Goal: Feedback & Contribution: Contribute content

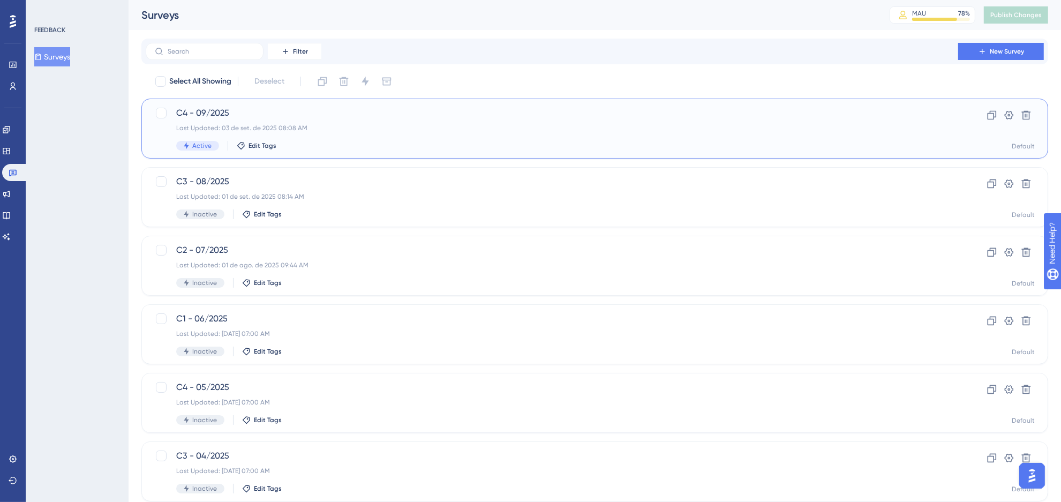
click at [321, 135] on div "C4 - 09/2025 Last Updated: 03 de set. de 2025 08:08 AM Active Edit Tags" at bounding box center [551, 129] width 751 height 44
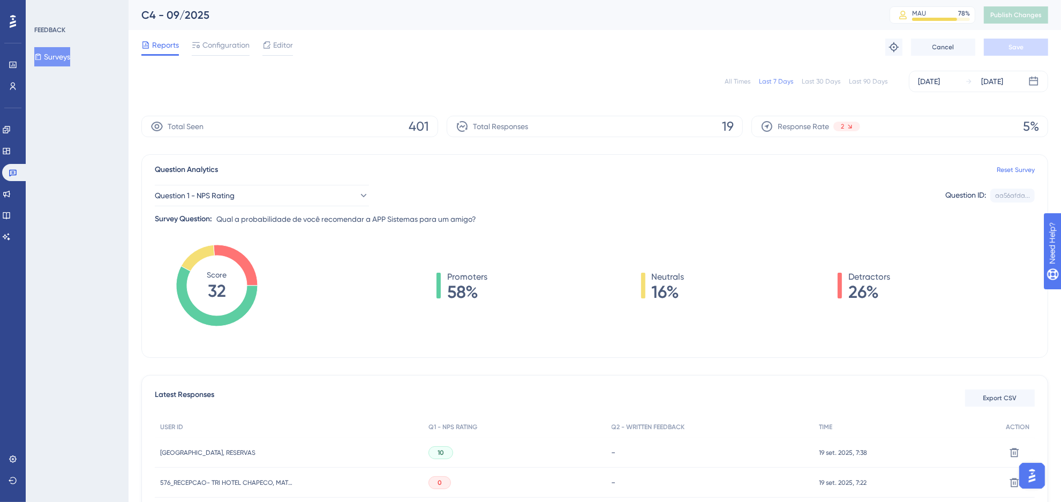
click at [748, 76] on div "All Times Last 7 Days Last 30 Days Last 90 Days [DATE] [DATE]" at bounding box center [594, 81] width 907 height 21
click at [748, 77] on div "All Times" at bounding box center [738, 81] width 26 height 9
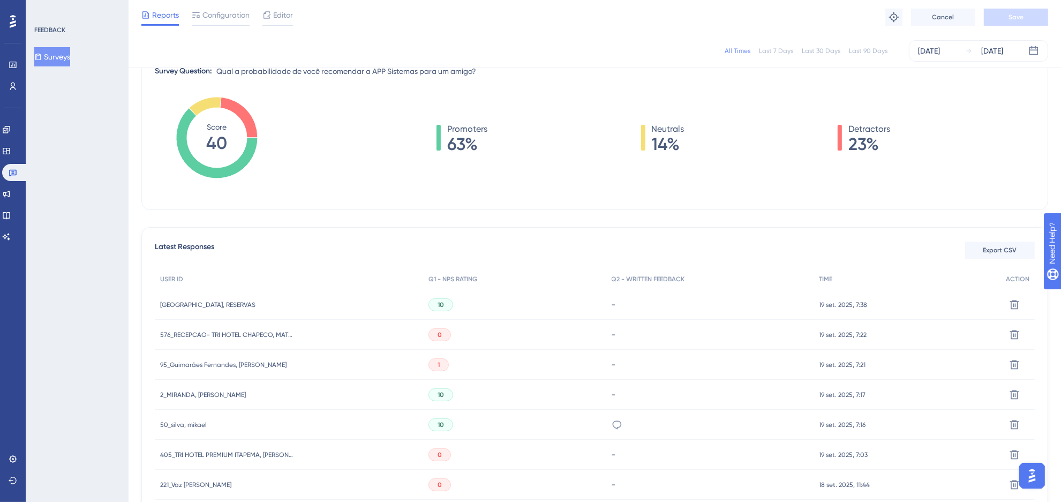
scroll to position [268, 0]
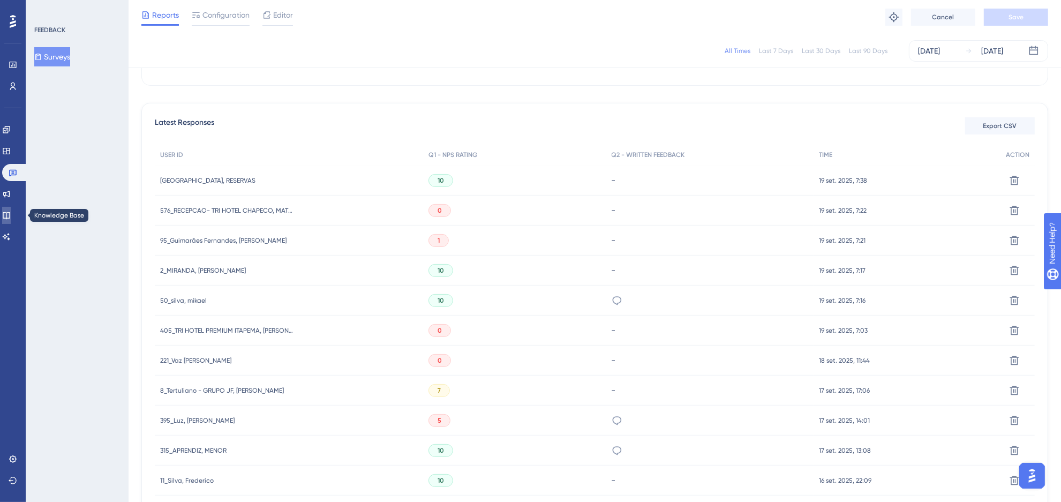
click at [11, 220] on link at bounding box center [6, 215] width 9 height 17
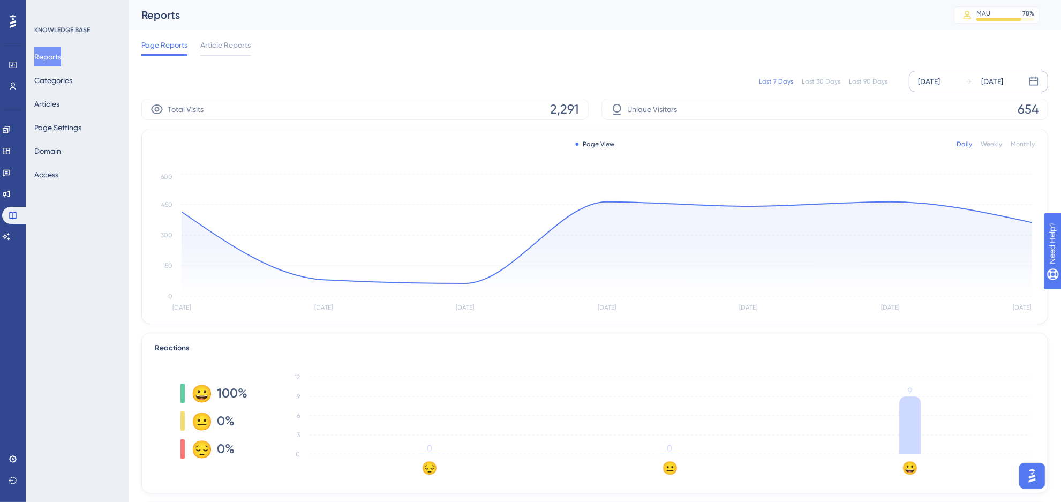
click at [1031, 83] on icon at bounding box center [1033, 81] width 11 height 11
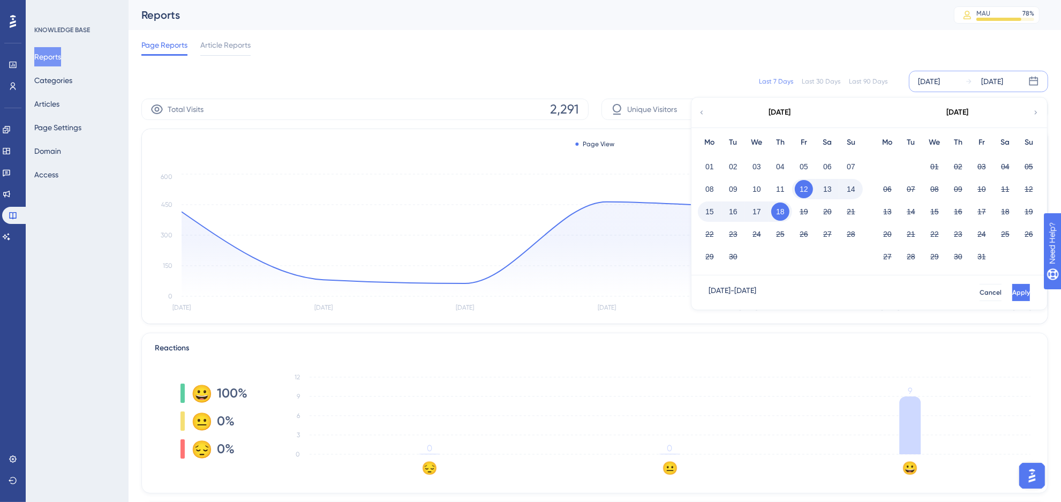
drag, startPoint x: 707, startPoint y: 170, endPoint x: 761, endPoint y: 209, distance: 66.3
click at [707, 170] on button "01" at bounding box center [709, 166] width 18 height 18
click at [779, 212] on button "18" at bounding box center [780, 211] width 18 height 18
click at [1012, 291] on button "Apply" at bounding box center [1021, 292] width 18 height 17
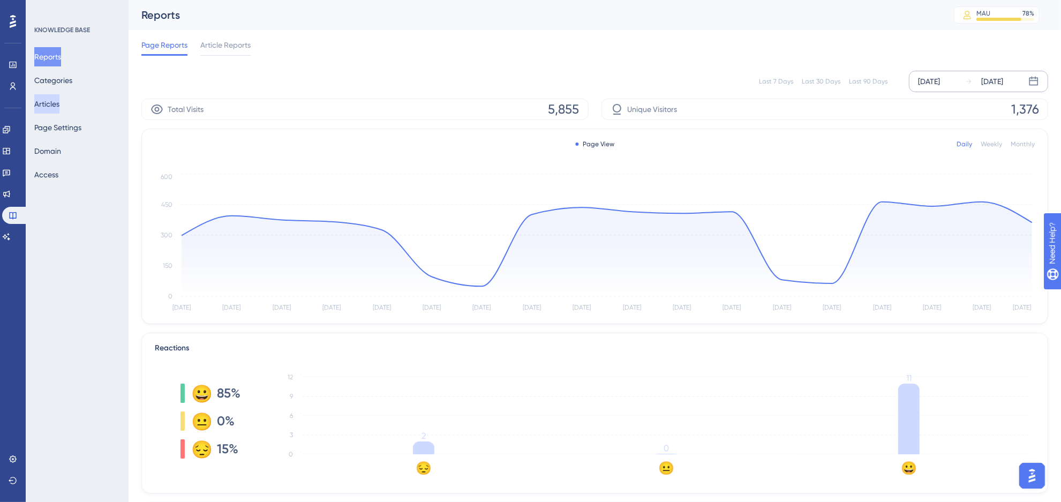
click at [51, 100] on button "Articles" at bounding box center [46, 103] width 25 height 19
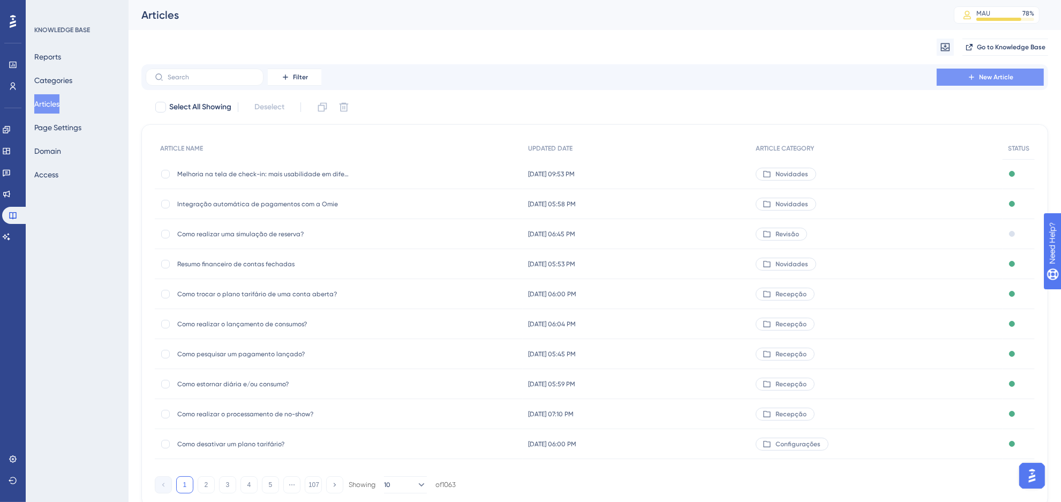
click at [940, 73] on button "New Article" at bounding box center [990, 77] width 107 height 17
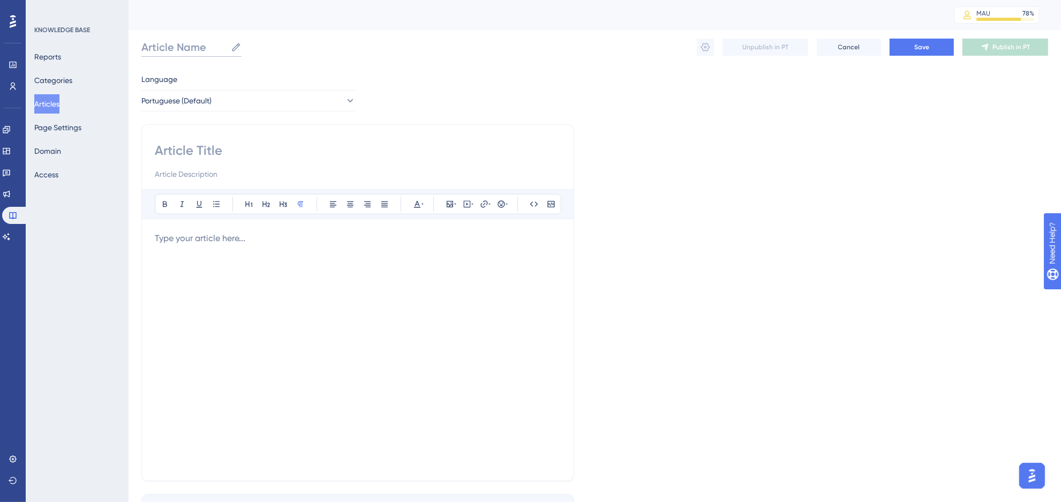
click at [161, 41] on input "Article Name" at bounding box center [183, 47] width 85 height 15
paste input "Novo Relatório de Interdições de Apartamentos"
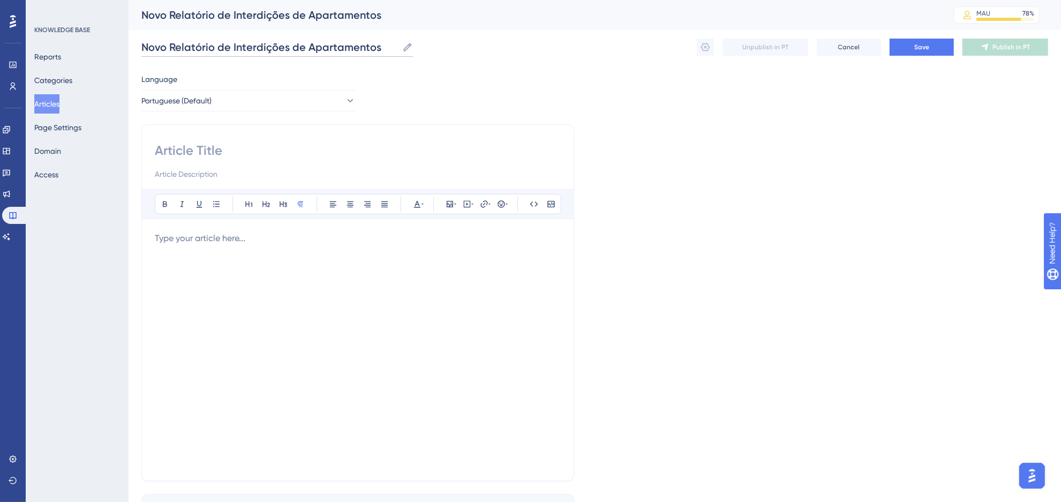
type input "Novo Relatório de Interdições de Apartamentos"
click at [273, 265] on div at bounding box center [358, 350] width 406 height 236
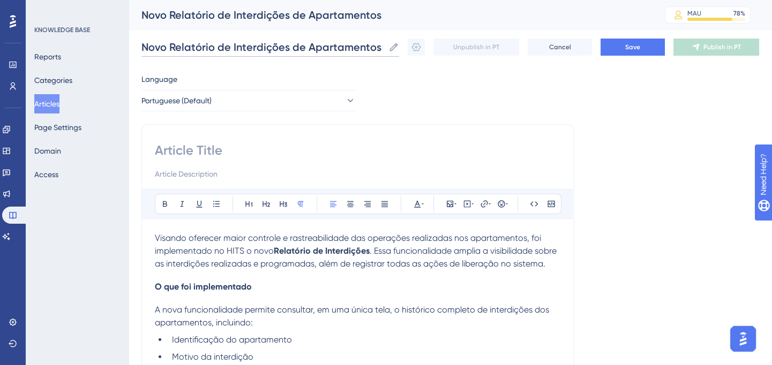
click at [292, 52] on input "Novo Relatório de Interdições de Apartamentos" at bounding box center [262, 47] width 243 height 15
click at [217, 155] on input at bounding box center [358, 150] width 406 height 17
paste input "Novo Relatório de Interdições de Apartamentos"
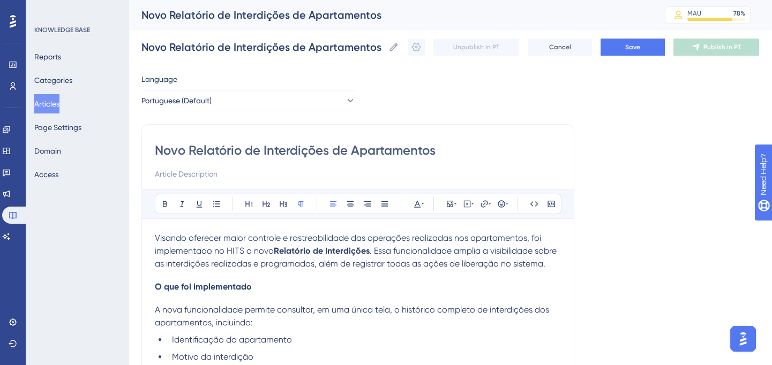
type input "Novo Relatório de Interdições de Apartamentos"
click at [186, 250] on span "Visando oferecer maior controle e rastreabilidade das operações realizadas nos …" at bounding box center [349, 244] width 388 height 23
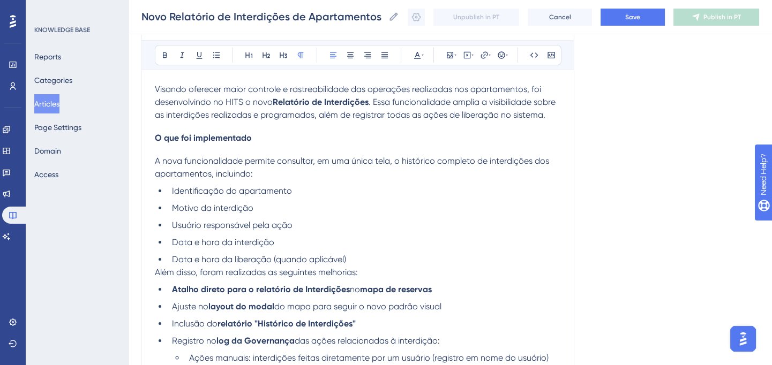
scroll to position [146, 0]
click at [257, 133] on h4 "O que foi implementado" at bounding box center [358, 137] width 406 height 10
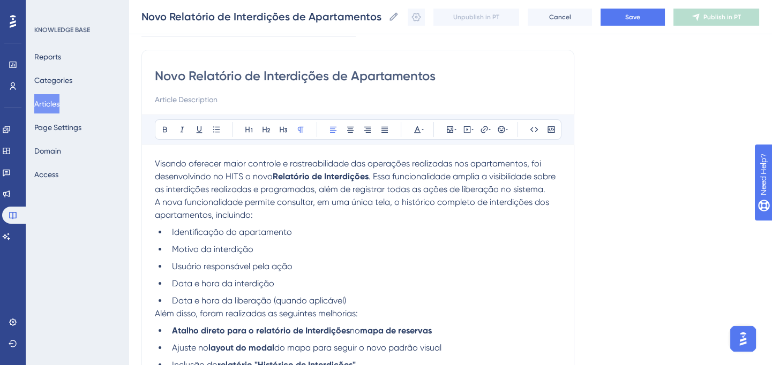
scroll to position [97, 0]
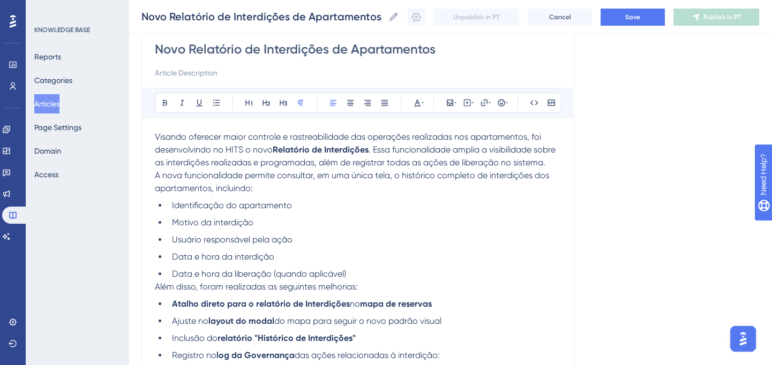
click at [232, 257] on span "Data e hora da interdição" at bounding box center [223, 257] width 102 height 10
drag, startPoint x: 203, startPoint y: 238, endPoint x: 298, endPoint y: 235, distance: 95.4
click at [298, 235] on li "Usuário responsável pela ação" at bounding box center [364, 239] width 393 height 13
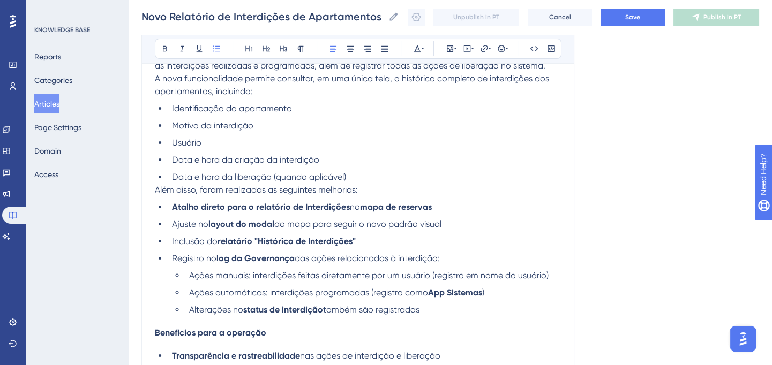
scroll to position [194, 0]
click at [189, 190] on span "Além disso, foram realizadas as seguintes melhorias:" at bounding box center [256, 189] width 203 height 10
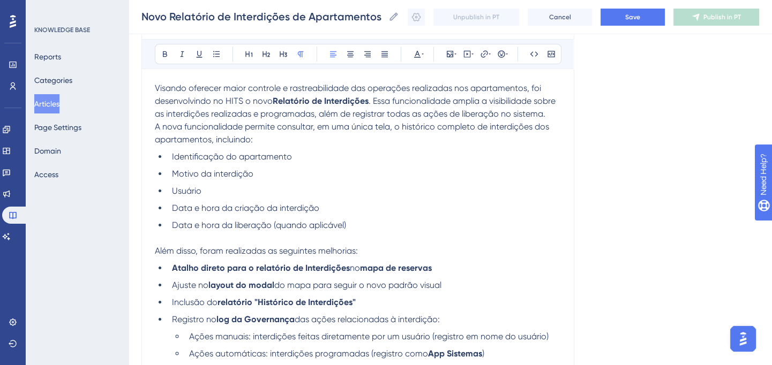
scroll to position [97, 0]
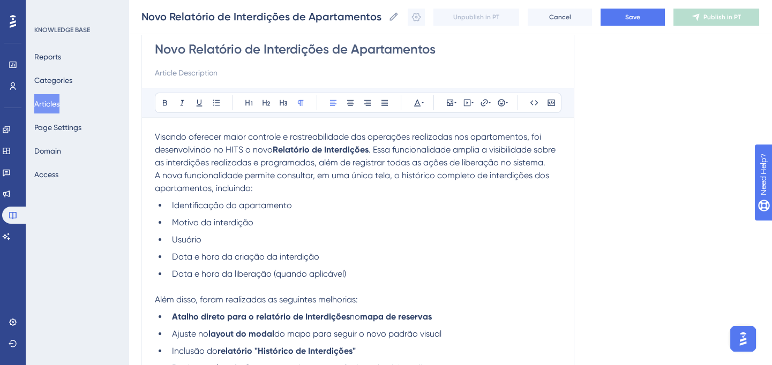
click at [371, 287] on p at bounding box center [358, 287] width 406 height 13
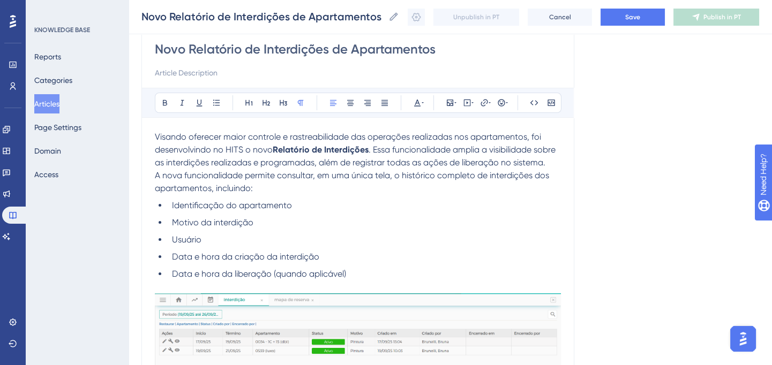
click at [227, 147] on span "Visando oferecer maior controle e rastreabilidade das operações realizadas nos …" at bounding box center [349, 143] width 388 height 23
click at [340, 147] on span ". Essa funcionalidade amplia a visibilidade sobre as interdições realizadas e p…" at bounding box center [346, 156] width 382 height 23
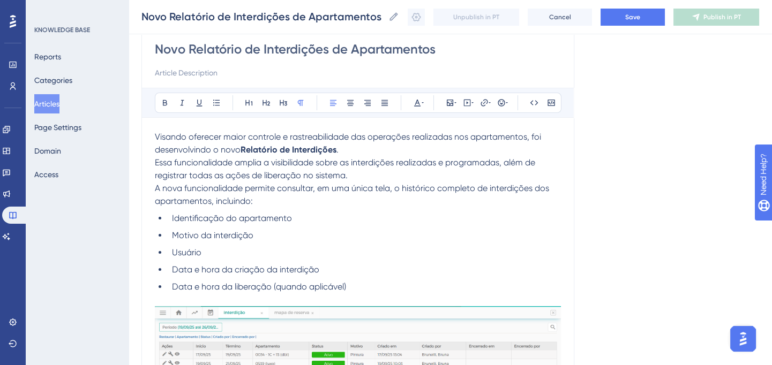
click at [351, 175] on p "Essa funcionalidade amplia a visibilidade sobre as interdições realizadas e pro…" at bounding box center [358, 169] width 406 height 26
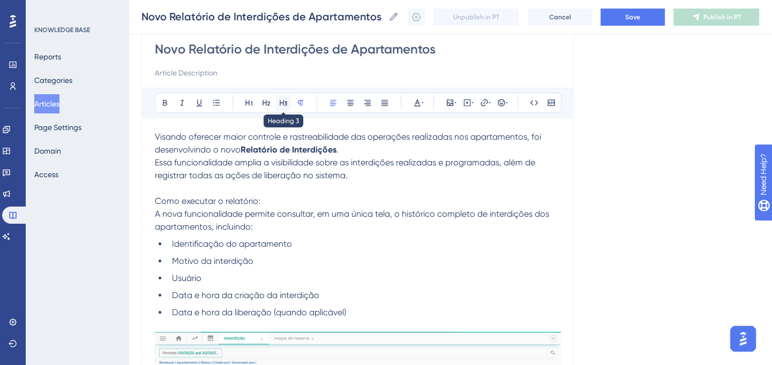
click at [284, 101] on icon at bounding box center [283, 103] width 7 height 6
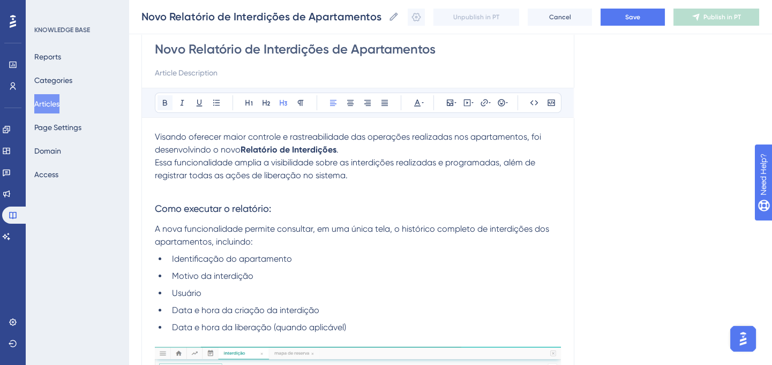
click at [170, 106] on button at bounding box center [164, 102] width 15 height 15
click at [347, 199] on h3 "Como executar o relatório:" at bounding box center [358, 209] width 406 height 28
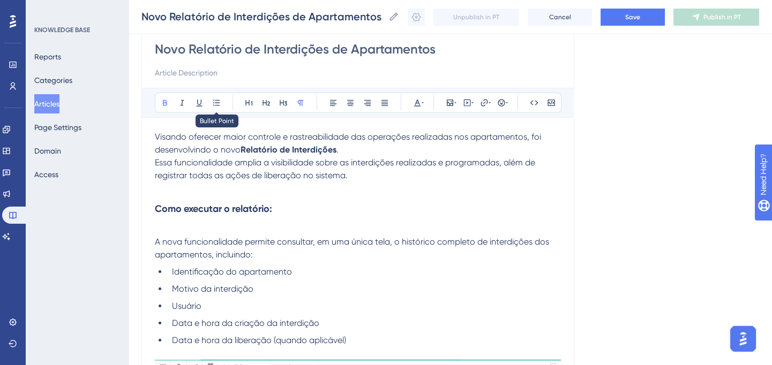
click at [219, 104] on icon at bounding box center [216, 103] width 9 height 9
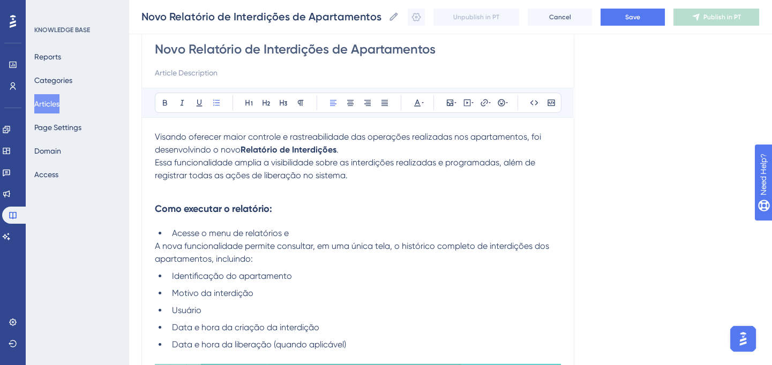
drag, startPoint x: 306, startPoint y: 231, endPoint x: 307, endPoint y: 237, distance: 5.6
click at [306, 231] on li "Acesse o menu de relatórios e" at bounding box center [364, 233] width 393 height 13
click at [162, 107] on button at bounding box center [164, 102] width 15 height 15
click at [499, 231] on li "Acesse o menu de relatórios e selecione a opção: Histórico de Interdições" at bounding box center [364, 233] width 393 height 13
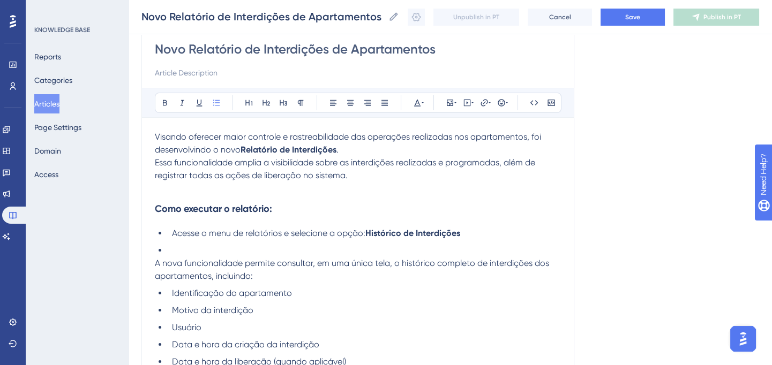
drag, startPoint x: 167, startPoint y: 98, endPoint x: 191, endPoint y: 193, distance: 97.9
click at [167, 99] on icon at bounding box center [165, 103] width 9 height 9
click at [386, 247] on li "Também foi adicionado um atalho no quadro de" at bounding box center [364, 250] width 393 height 13
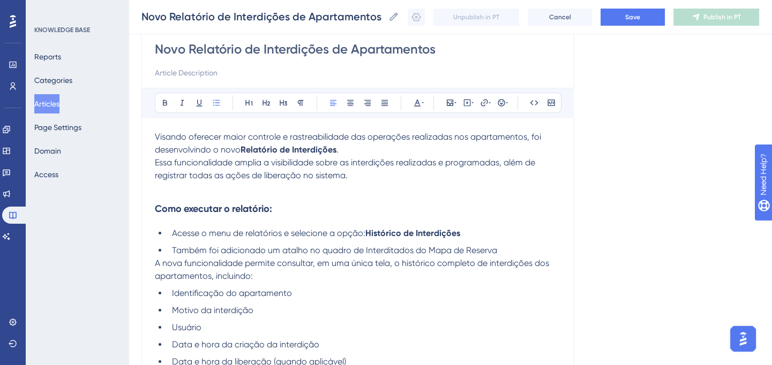
click at [386, 250] on span "Também foi adicionado um atalho no quadro de Interditados do Mapa de Reserva" at bounding box center [334, 250] width 325 height 10
click at [166, 102] on icon at bounding box center [165, 103] width 9 height 9
drag, startPoint x: 430, startPoint y: 250, endPoint x: 508, endPoint y: 250, distance: 78.2
click at [508, 250] on li "Também foi adicionado um atalho no quadro de Interditados do Mapa de Reserva" at bounding box center [364, 250] width 393 height 13
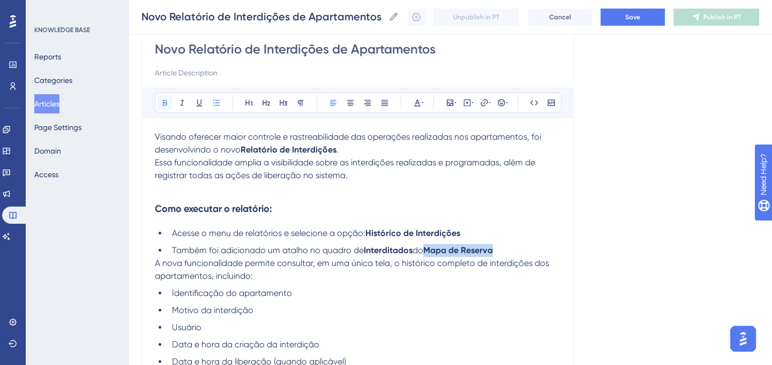
click at [164, 102] on icon at bounding box center [165, 103] width 4 height 6
click at [529, 247] on li "Também foi adicionado um atalho no quadro de Interditados do Mapa de Reserva" at bounding box center [364, 250] width 393 height 13
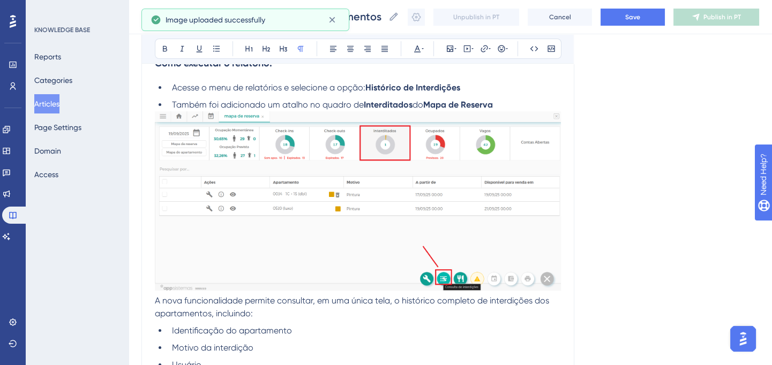
scroll to position [243, 0]
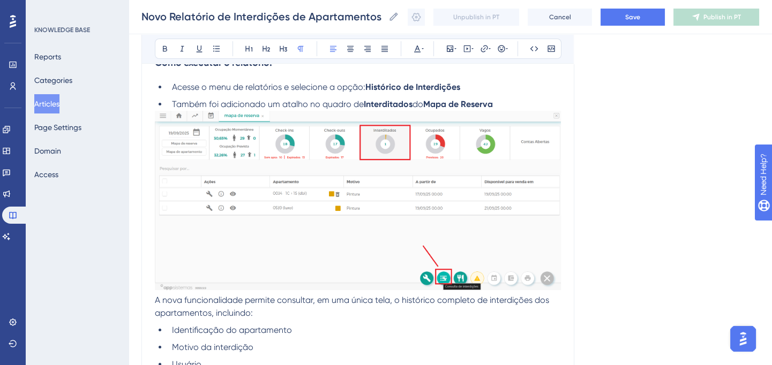
click at [321, 299] on span "A nova funcionalidade permite consultar, em uma única tela, o histórico complet…" at bounding box center [353, 306] width 396 height 23
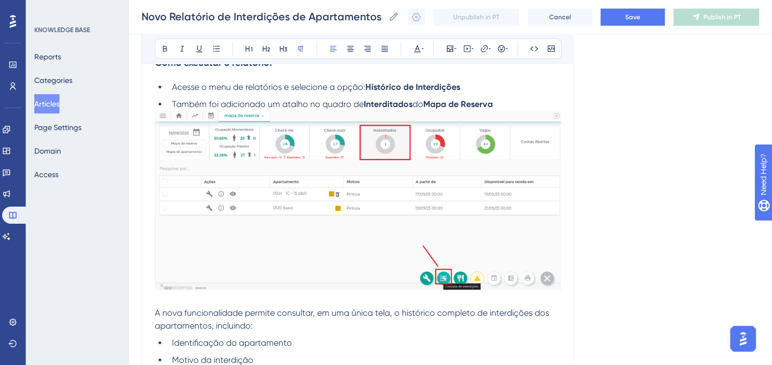
click at [212, 324] on span "A nova funcionalidade permite consultar, em uma única tela, o histórico complet…" at bounding box center [353, 319] width 396 height 23
drag, startPoint x: 255, startPoint y: 325, endPoint x: 235, endPoint y: 323, distance: 19.9
click at [255, 325] on p "A nova funcionalidade permite consultar, em uma única tela, o histórico complet…" at bounding box center [358, 320] width 406 height 26
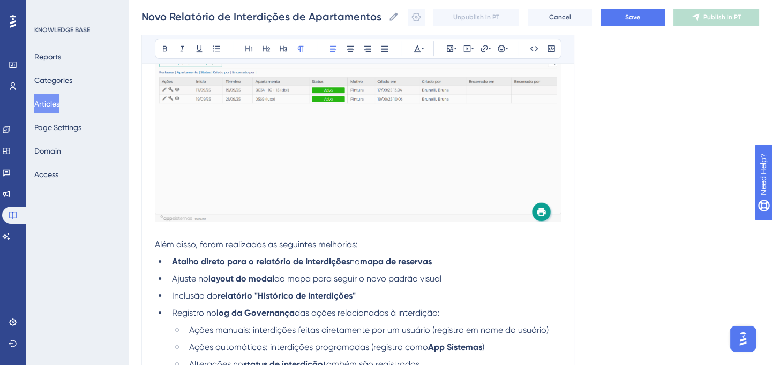
scroll to position [681, 0]
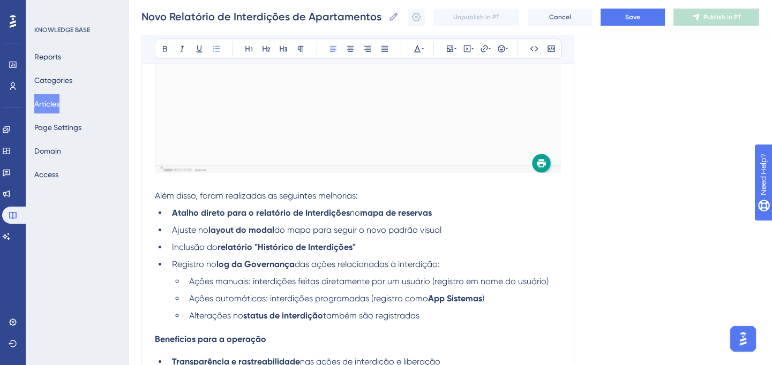
drag, startPoint x: 450, startPoint y: 320, endPoint x: 157, endPoint y: 198, distance: 317.9
click at [157, 198] on div "Visando oferecer maior controle e rastreabilidade das operações realizadas nos …" at bounding box center [358, 12] width 406 height 932
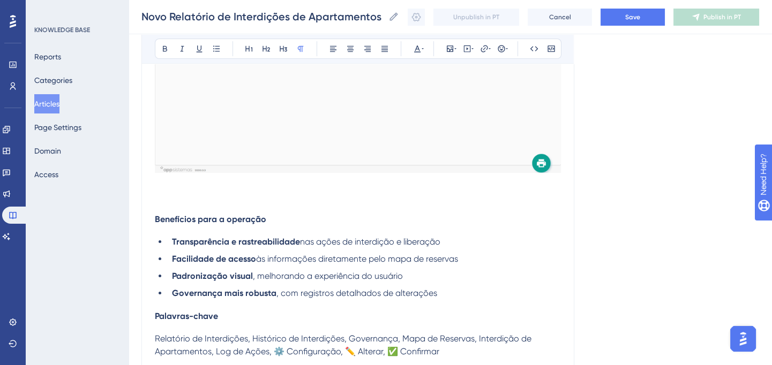
click at [376, 190] on p at bounding box center [358, 196] width 406 height 13
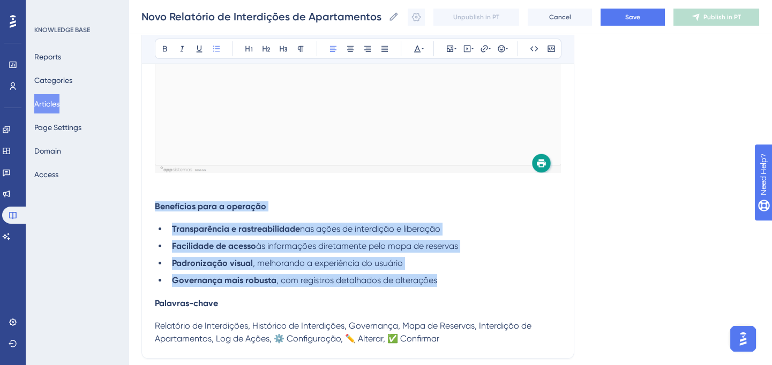
drag, startPoint x: 441, startPoint y: 280, endPoint x: 150, endPoint y: 207, distance: 300.3
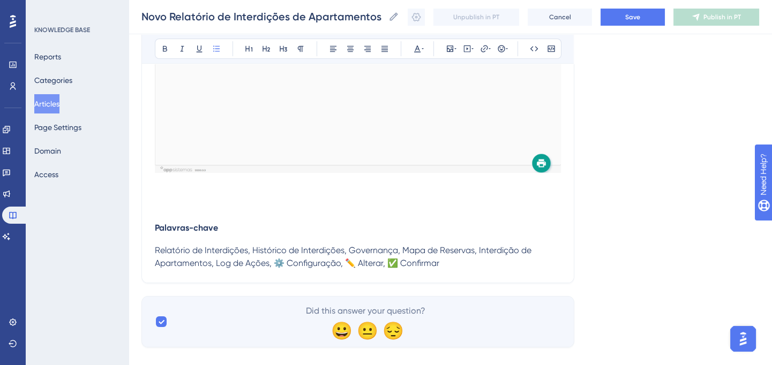
scroll to position [676, 0]
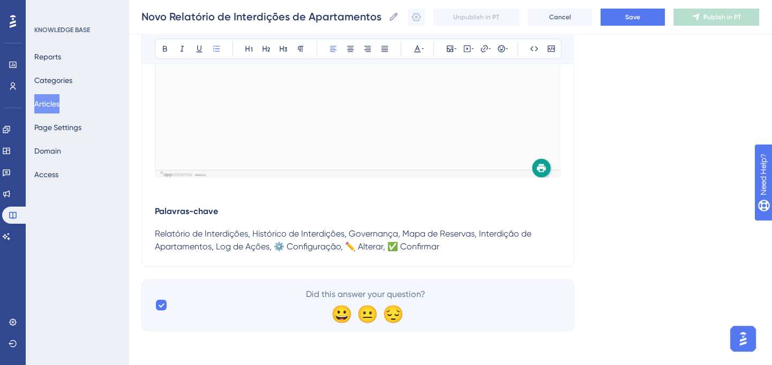
click at [330, 215] on h4 "Palavras-chave" at bounding box center [358, 211] width 406 height 10
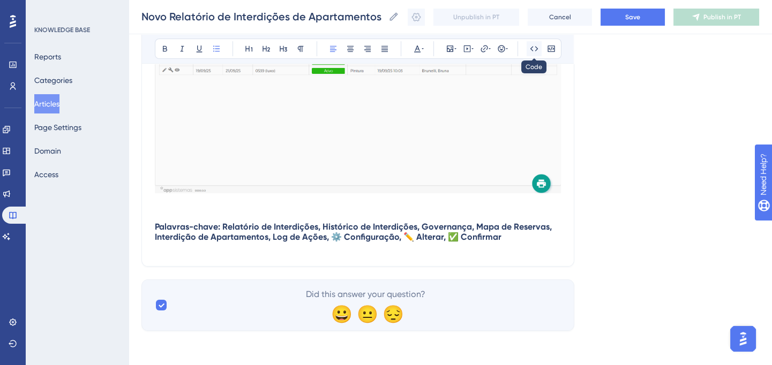
click at [530, 48] on icon at bounding box center [534, 48] width 8 height 5
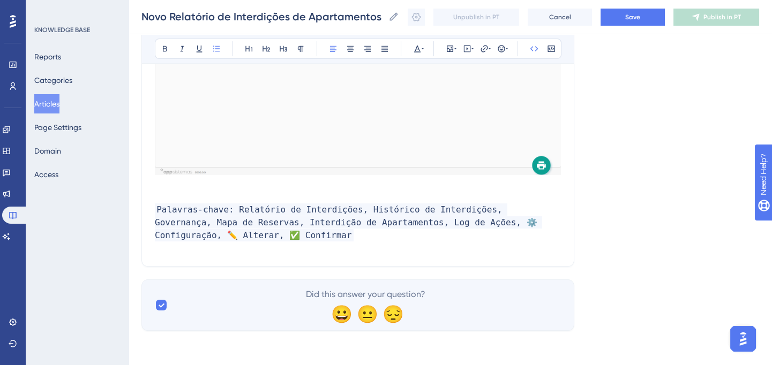
click at [533, 209] on span "Palavras-chave: Relatório de Interdições, Histórico de Interdições, Governança,…" at bounding box center [348, 223] width 387 height 38
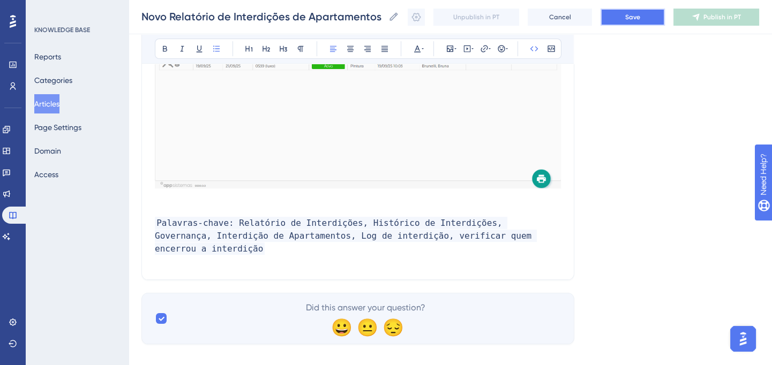
click at [656, 20] on button "Save" at bounding box center [632, 17] width 64 height 17
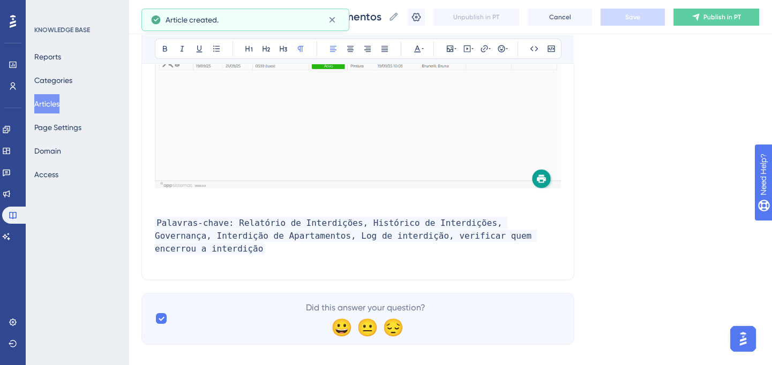
scroll to position [193, 0]
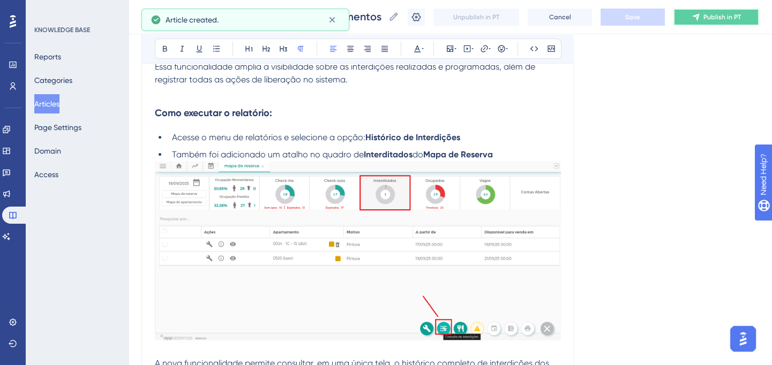
click at [710, 11] on button "Publish in PT" at bounding box center [716, 17] width 86 height 17
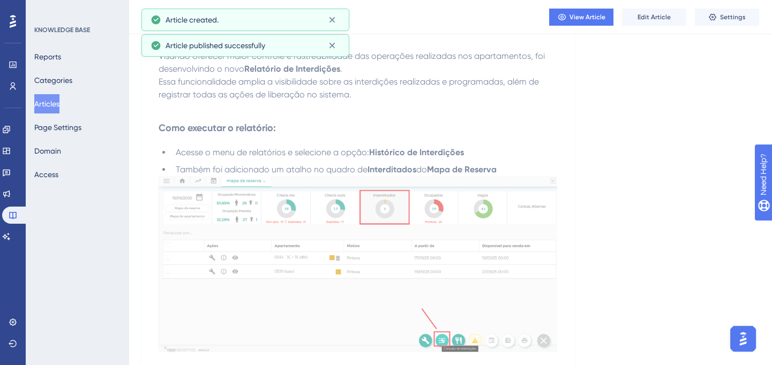
scroll to position [0, 0]
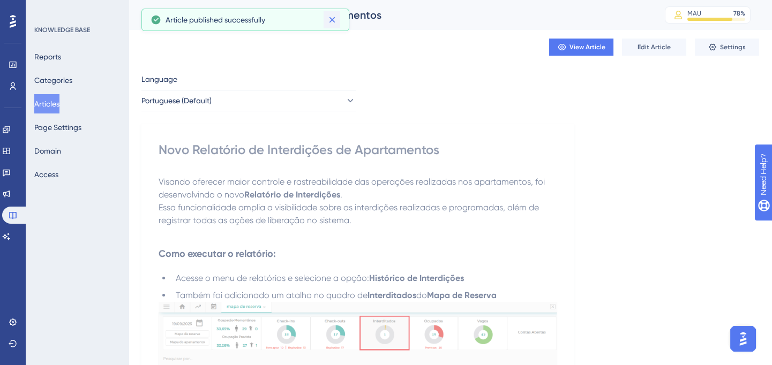
click at [335, 18] on icon at bounding box center [332, 19] width 11 height 11
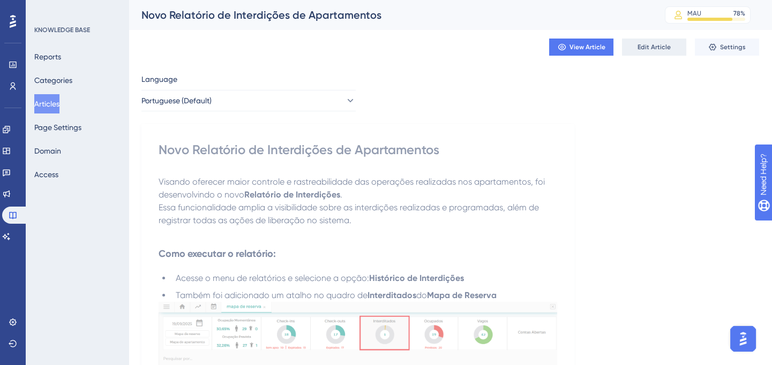
click at [657, 46] on span "Edit Article" at bounding box center [653, 47] width 33 height 9
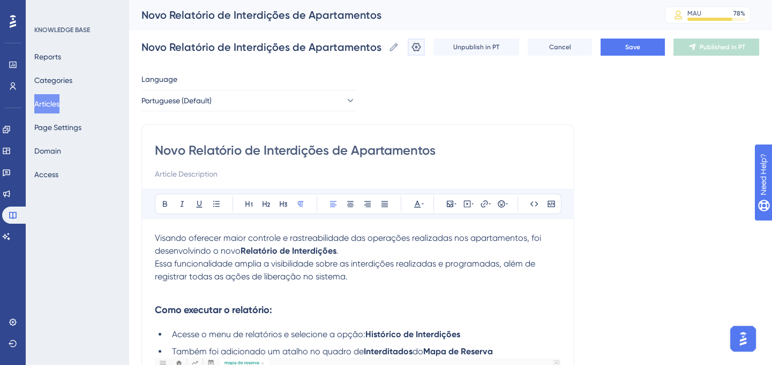
click at [421, 48] on icon at bounding box center [416, 47] width 11 height 11
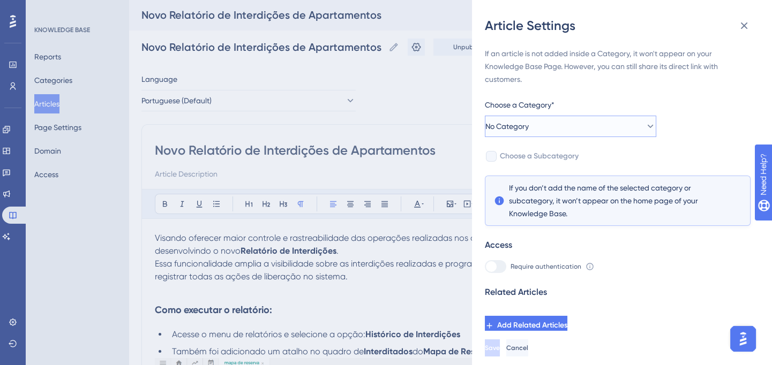
click at [549, 120] on button "No Category" at bounding box center [570, 126] width 171 height 21
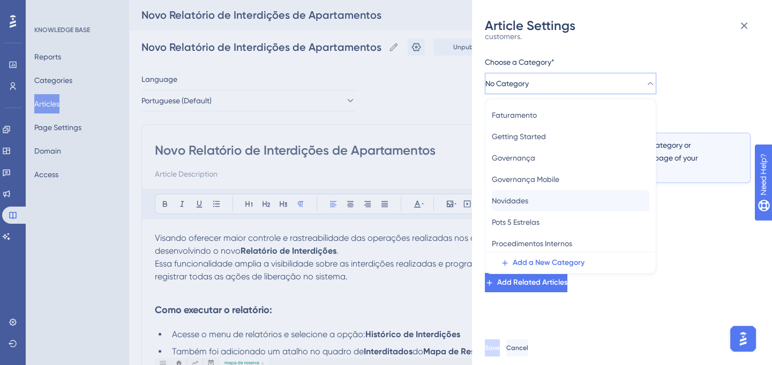
scroll to position [194, 0]
click at [547, 195] on div "Novidades Novidades" at bounding box center [570, 200] width 157 height 21
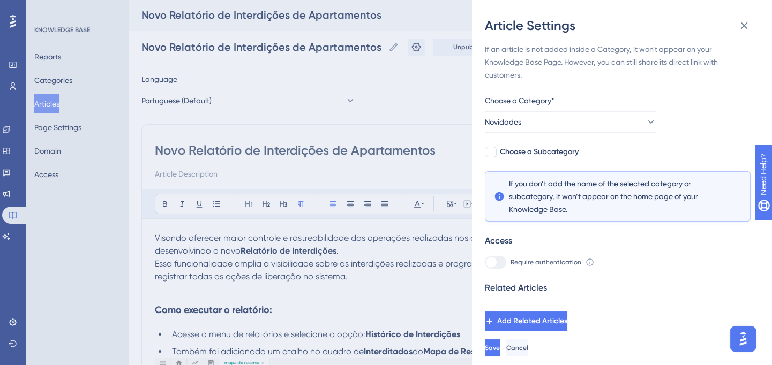
scroll to position [0, 0]
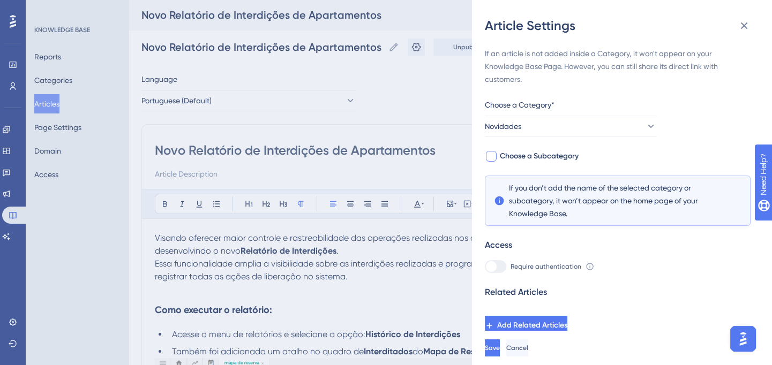
click at [546, 154] on span "Choose a Subcategory" at bounding box center [539, 156] width 79 height 13
checkbox input "true"
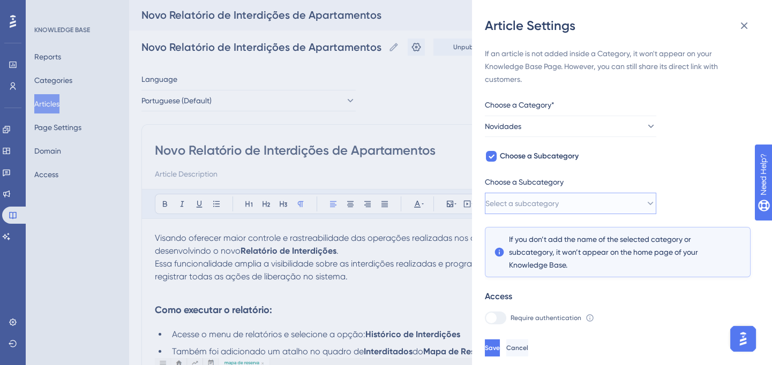
click at [552, 201] on span "Select a subcategory" at bounding box center [521, 203] width 73 height 13
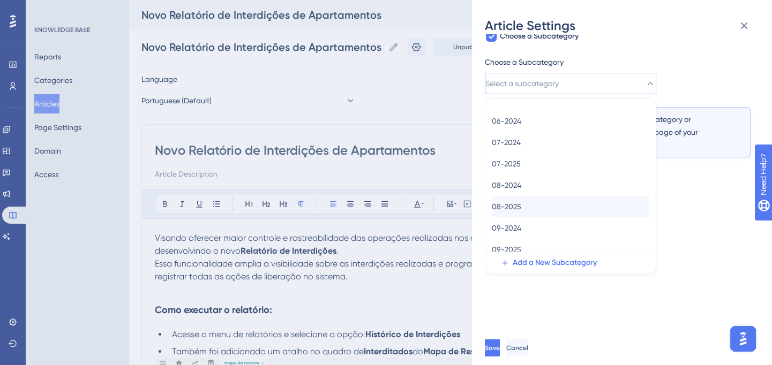
scroll to position [194, 0]
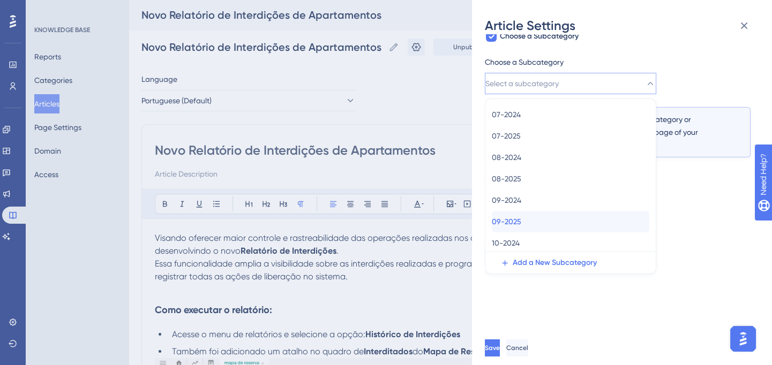
click at [537, 221] on div "09-2025 09-2025" at bounding box center [570, 221] width 157 height 21
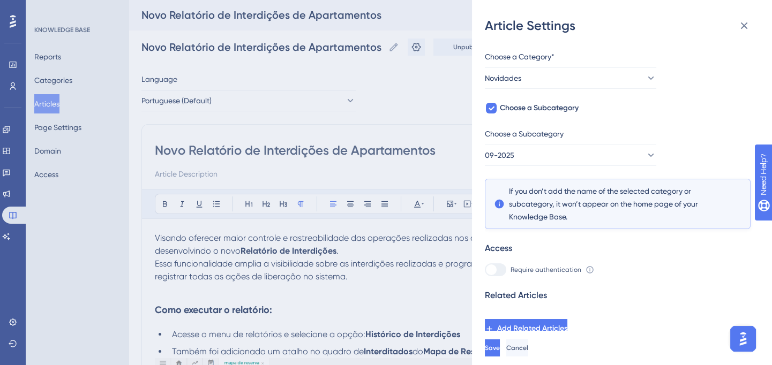
scroll to position [48, 0]
click at [500, 352] on button "Save" at bounding box center [492, 348] width 15 height 17
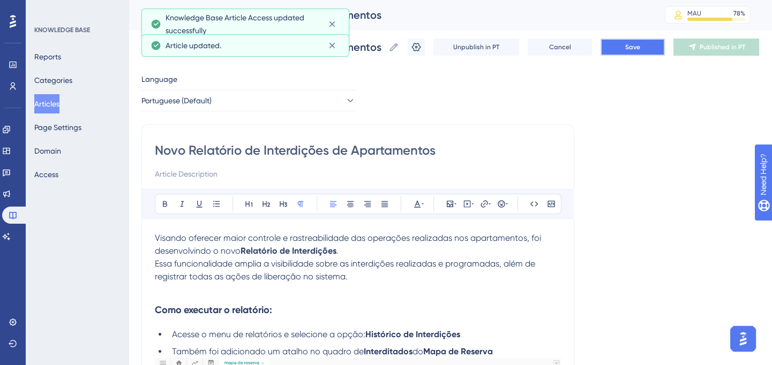
click at [659, 50] on button "Save" at bounding box center [632, 47] width 64 height 17
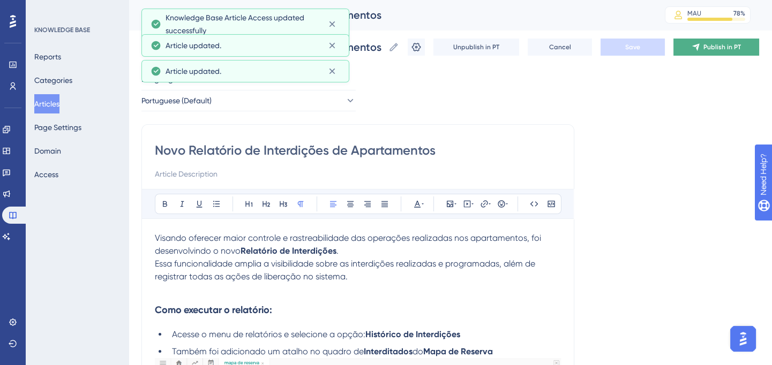
click at [709, 52] on button "Publish in PT" at bounding box center [716, 47] width 86 height 17
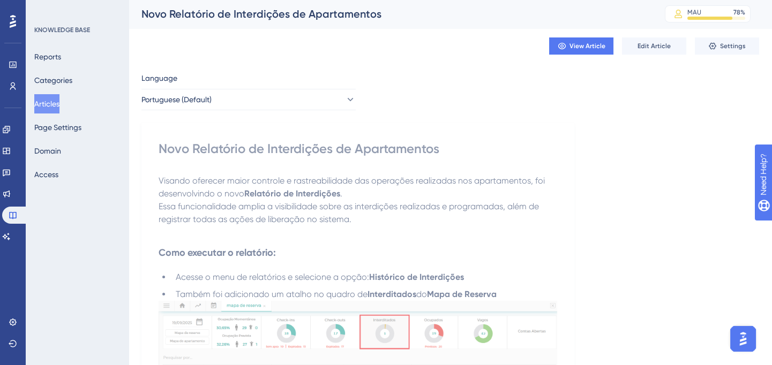
scroll to position [0, 0]
drag, startPoint x: 54, startPoint y: 103, endPoint x: 320, endPoint y: 40, distance: 273.6
click at [54, 103] on button "Articles" at bounding box center [46, 103] width 25 height 19
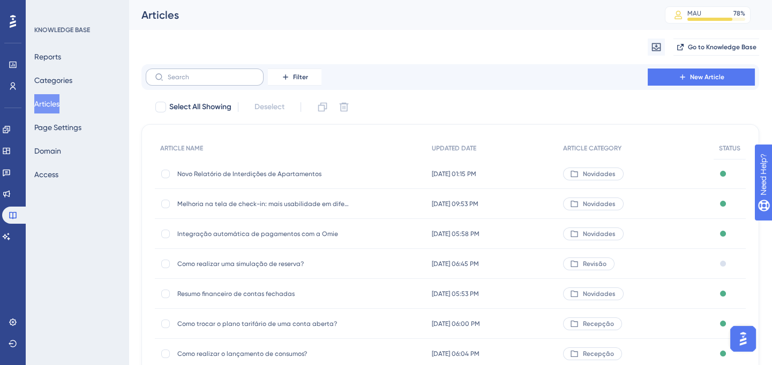
click at [180, 84] on label at bounding box center [205, 77] width 118 height 17
click at [180, 81] on input "text" at bounding box center [211, 76] width 87 height 7
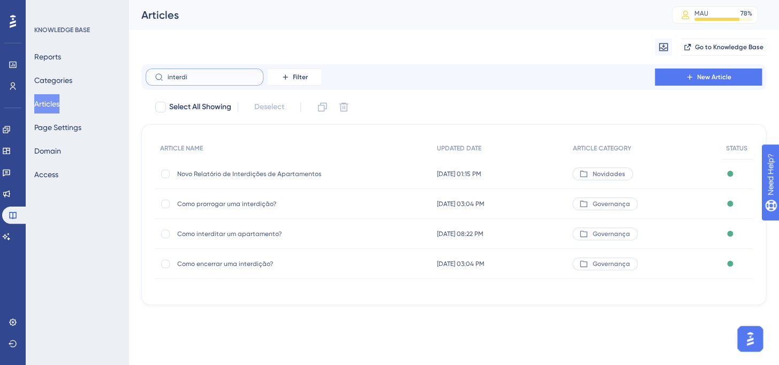
type input "interdi"
click at [252, 269] on div "Como encerrar uma interdição? Como encerrar uma interdição?" at bounding box center [262, 264] width 171 height 30
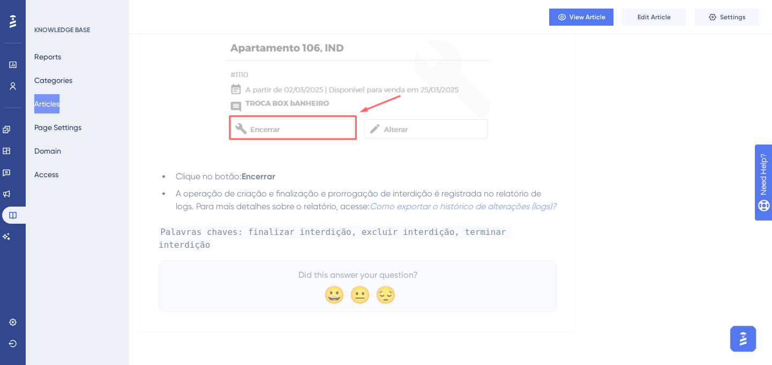
scroll to position [1059, 0]
click at [643, 15] on span "Edit Article" at bounding box center [653, 17] width 33 height 9
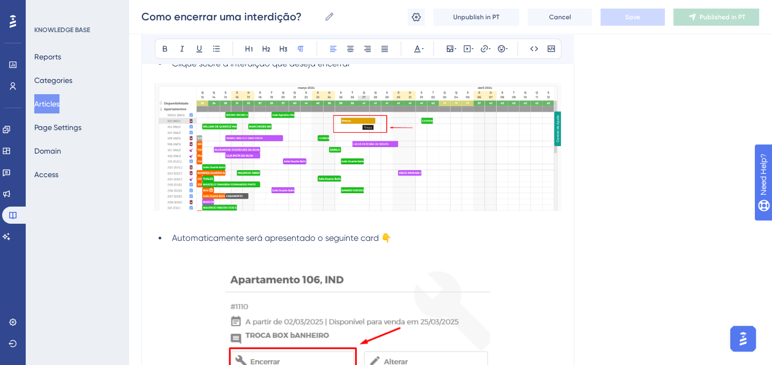
scroll to position [1092, 0]
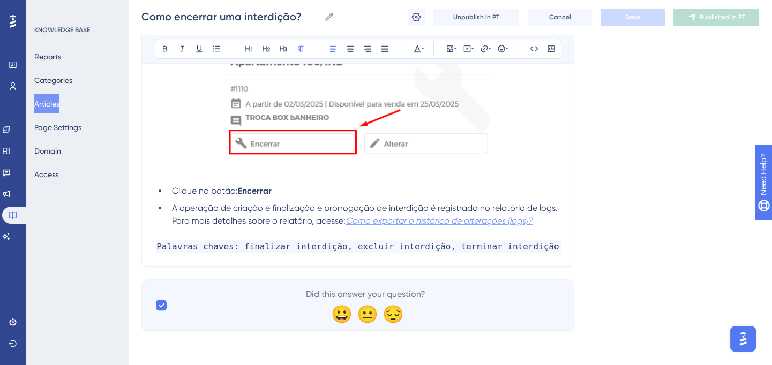
click at [457, 221] on em "Como exportar o histórico de alterações (logs)?" at bounding box center [438, 221] width 187 height 10
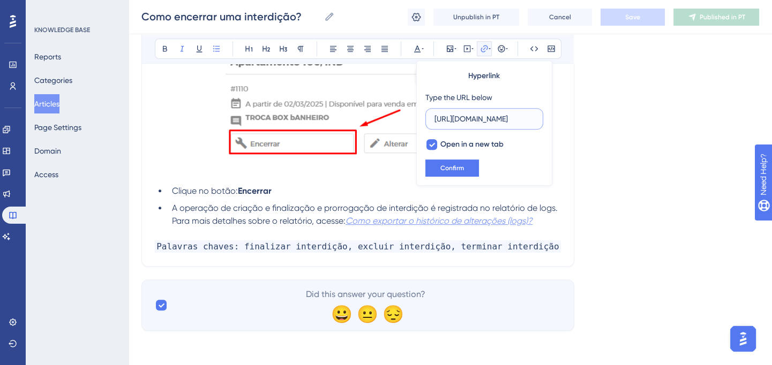
scroll to position [0, 108]
click at [483, 113] on input "[URL][DOMAIN_NAME]" at bounding box center [484, 119] width 100 height 12
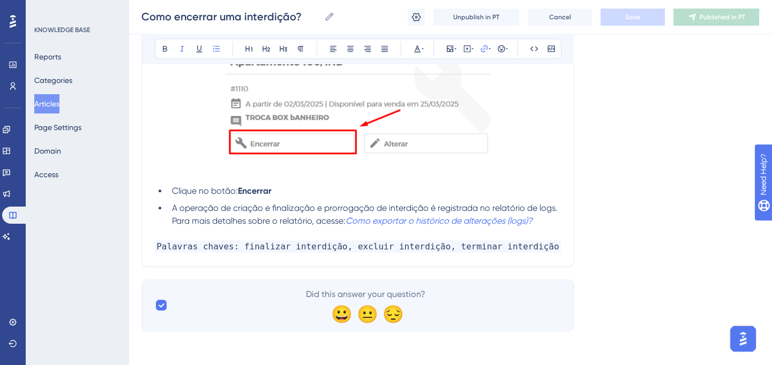
click at [51, 104] on button "Articles" at bounding box center [46, 103] width 25 height 19
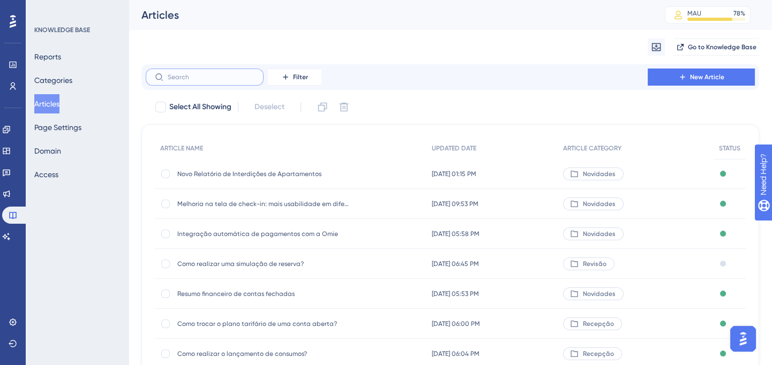
click at [230, 80] on input "text" at bounding box center [211, 76] width 87 height 7
paste input "Como exportar o histórico de alterações (logs) ?"
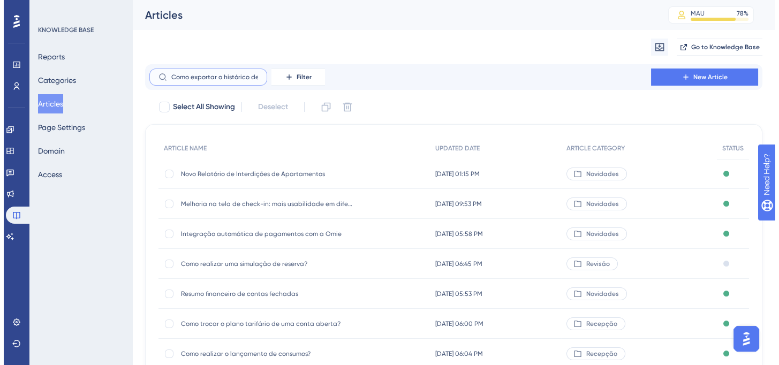
scroll to position [0, 55]
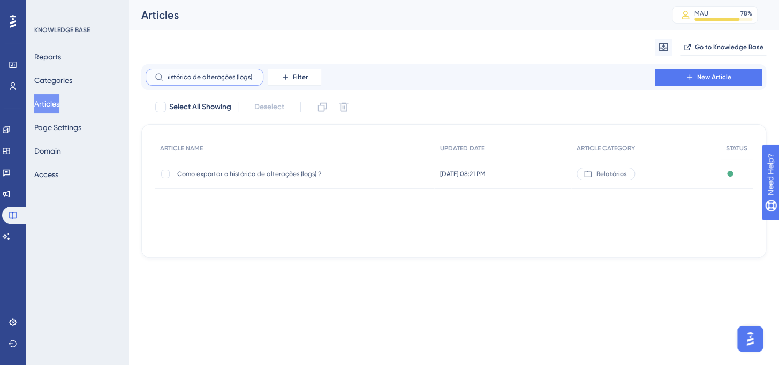
type input "Como exportar o histórico de alterações (logs) ?"
click at [299, 176] on span "Como exportar o histórico de alterações (logs) ?" at bounding box center [262, 174] width 171 height 9
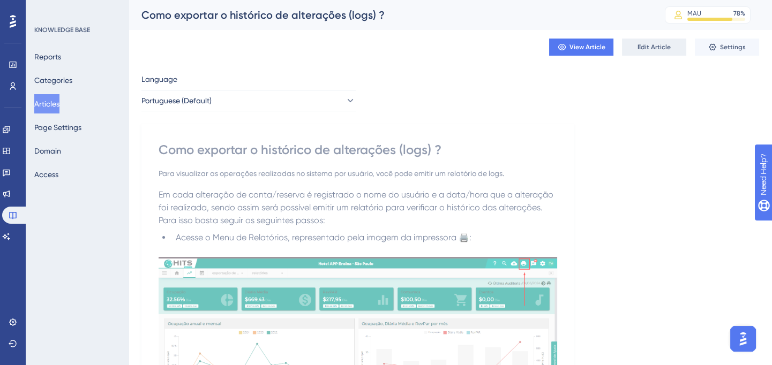
click at [673, 43] on button "Edit Article" at bounding box center [654, 47] width 64 height 17
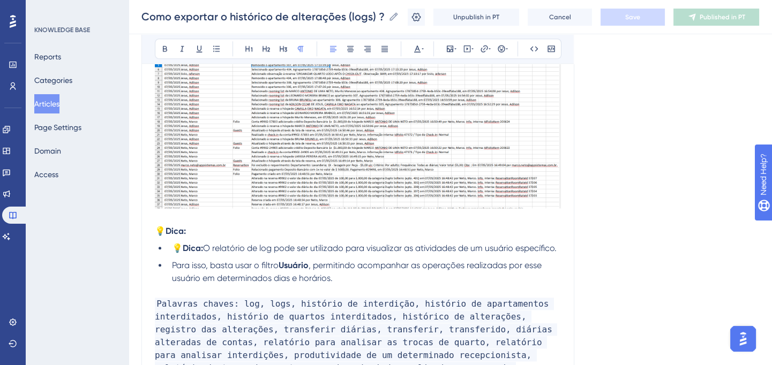
scroll to position [2665, 0]
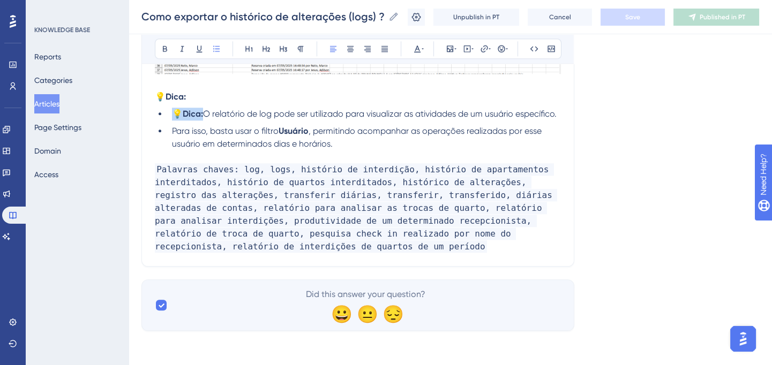
drag, startPoint x: 206, startPoint y: 102, endPoint x: 174, endPoint y: 103, distance: 31.6
click at [174, 108] on li "💡 Dica: O relatório de log pode ser utilizado para visualizar as atividades de …" at bounding box center [364, 114] width 393 height 13
click at [616, 19] on button "Save" at bounding box center [632, 17] width 64 height 17
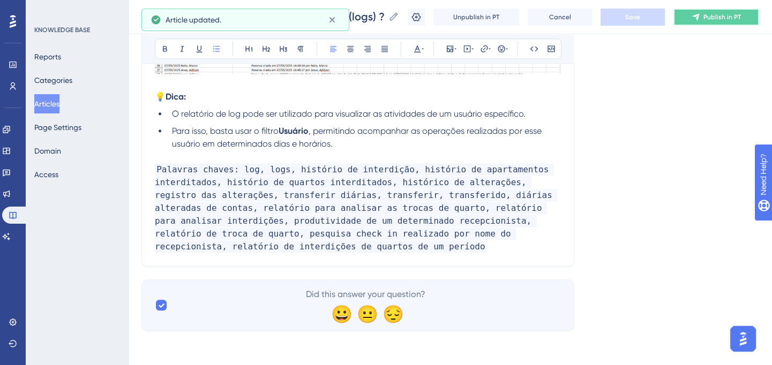
click at [700, 16] on icon at bounding box center [695, 17] width 9 height 9
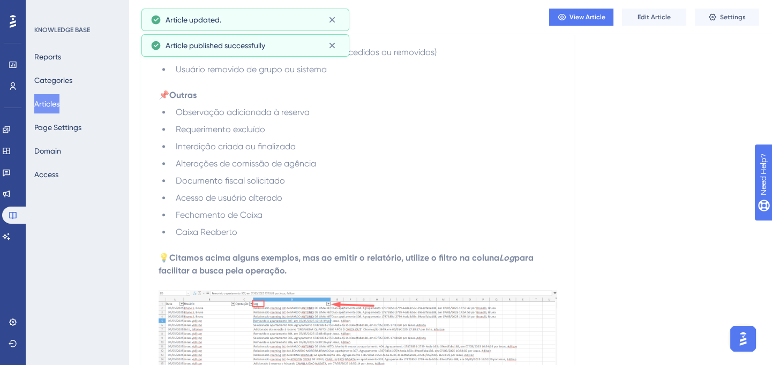
scroll to position [2205, 0]
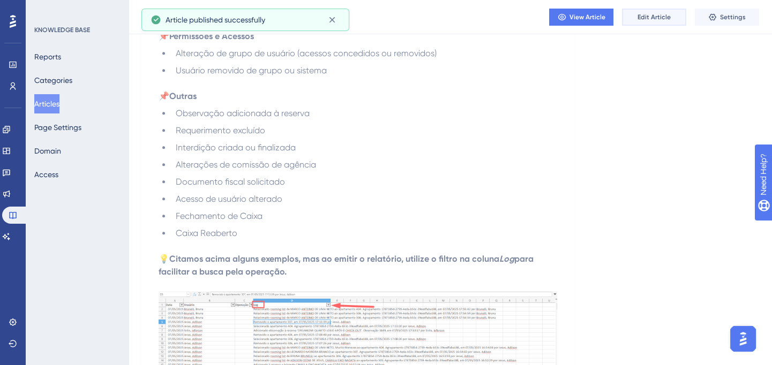
click at [636, 23] on button "Edit Article" at bounding box center [654, 17] width 64 height 17
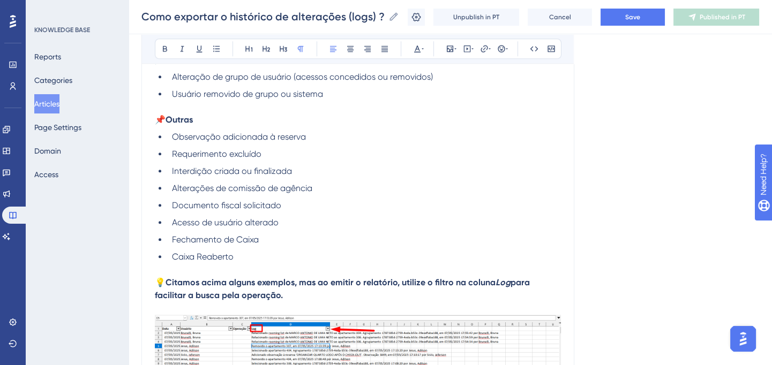
scroll to position [2639, 0]
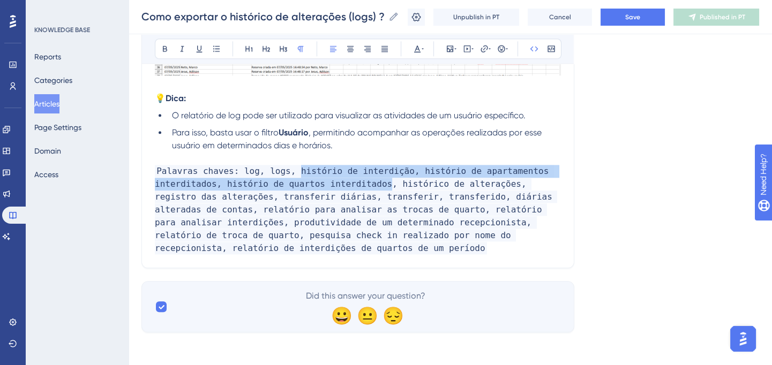
drag, startPoint x: 289, startPoint y: 181, endPoint x: 372, endPoint y: 192, distance: 83.2
click at [372, 192] on span "Palavras chaves: log, logs, histório de interdição, histório de apartamentos in…" at bounding box center [356, 209] width 402 height 89
copy span "histório de interdição, histório de apartamentos interditados, histório de quar…"
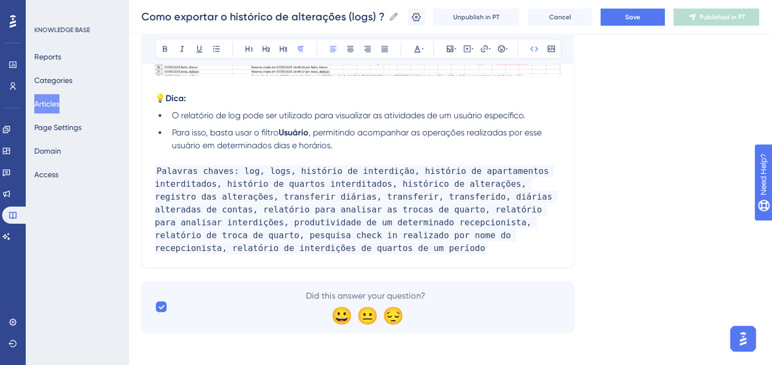
click at [660, 16] on button "Save" at bounding box center [632, 17] width 64 height 17
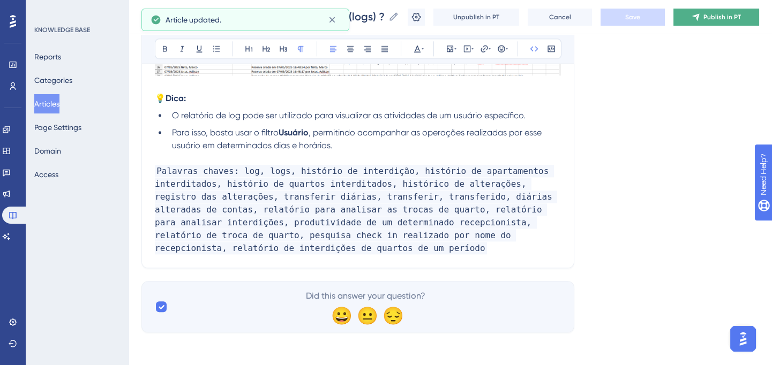
click at [692, 20] on button "Publish in PT" at bounding box center [716, 17] width 86 height 17
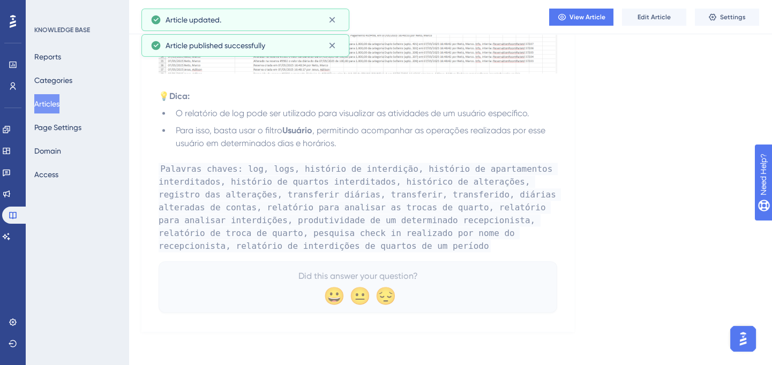
click at [48, 101] on button "Articles" at bounding box center [46, 103] width 25 height 19
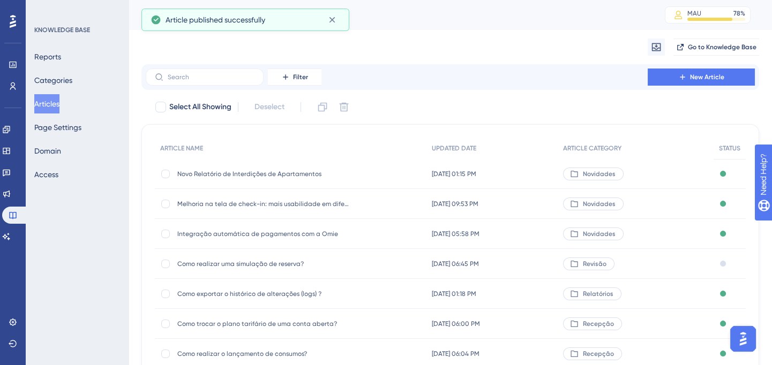
click at [245, 170] on span "Novo Relatório de Interdições de Apartamentos" at bounding box center [262, 174] width 171 height 9
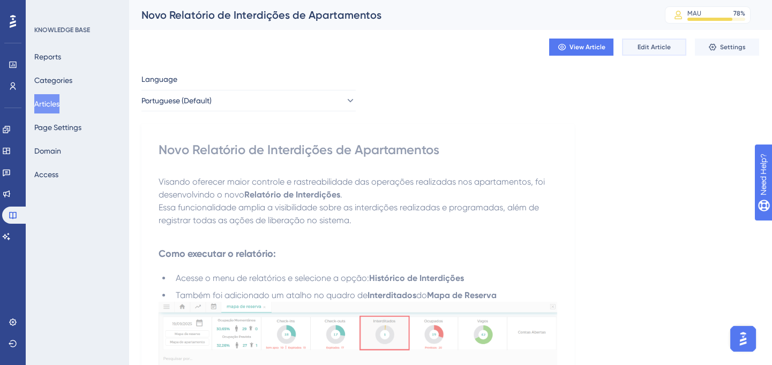
click at [648, 49] on span "Edit Article" at bounding box center [653, 47] width 33 height 9
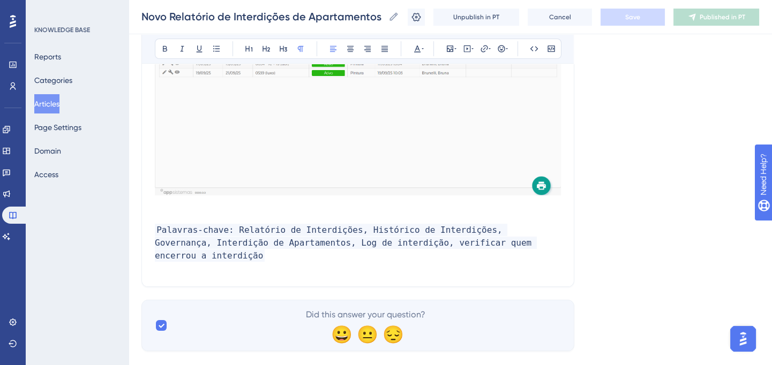
scroll to position [666, 0]
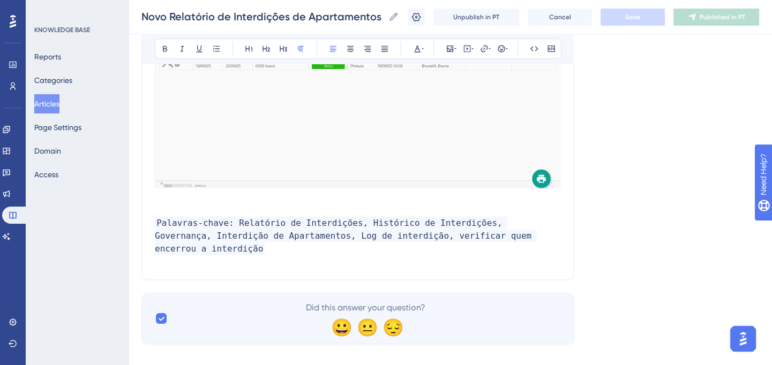
click at [554, 233] on h4 "Palavras-chave: Relatório de Interdições, Histórico de Interdições, Governança,…" at bounding box center [358, 236] width 406 height 39
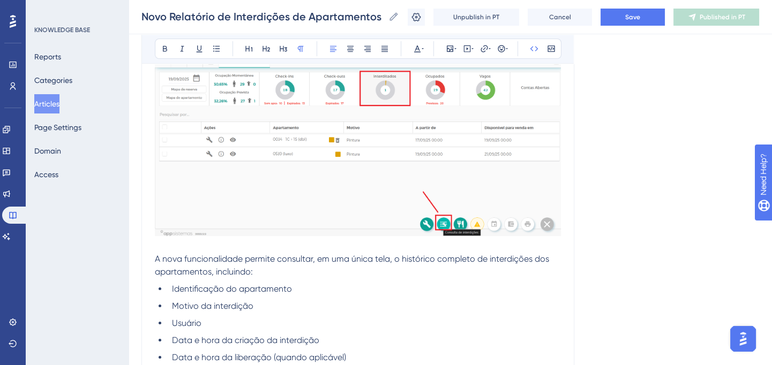
scroll to position [325, 0]
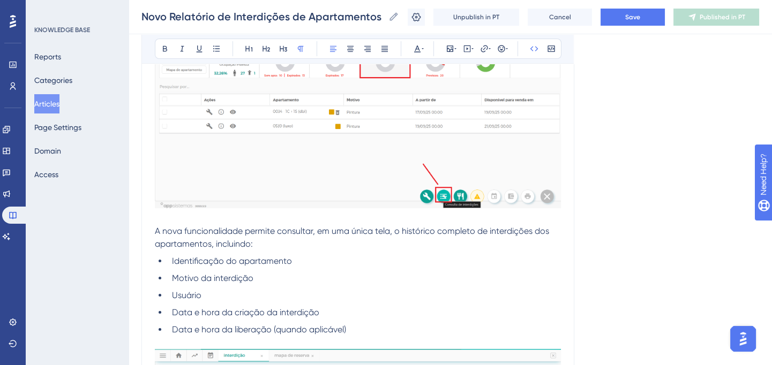
click at [195, 264] on span "Identificação do apartamento" at bounding box center [232, 261] width 120 height 10
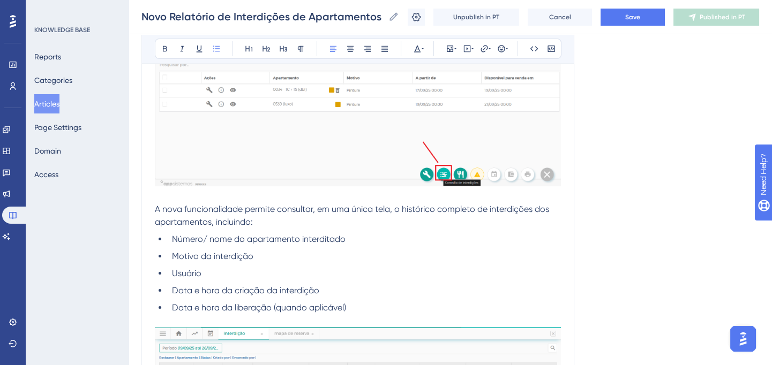
scroll to position [374, 0]
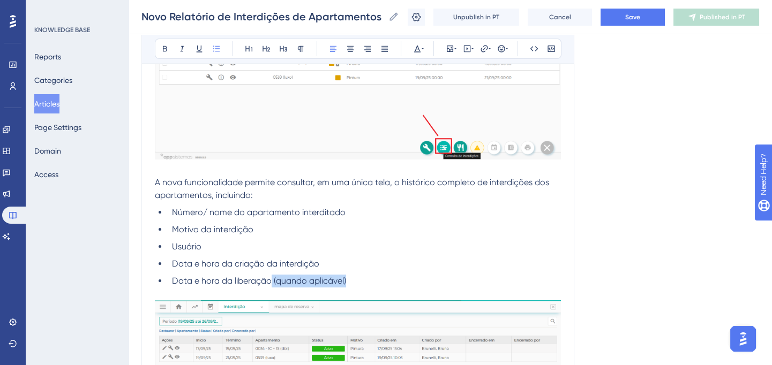
drag, startPoint x: 272, startPoint y: 278, endPoint x: 349, endPoint y: 282, distance: 77.2
click at [349, 282] on li "Data e hora da liberação (quando aplicável)" at bounding box center [364, 281] width 393 height 13
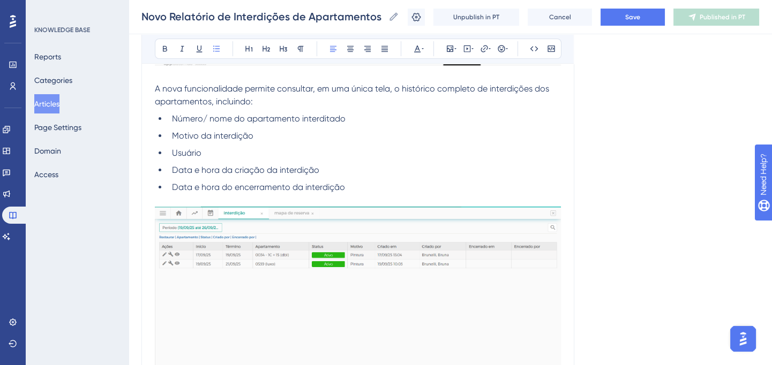
scroll to position [423, 0]
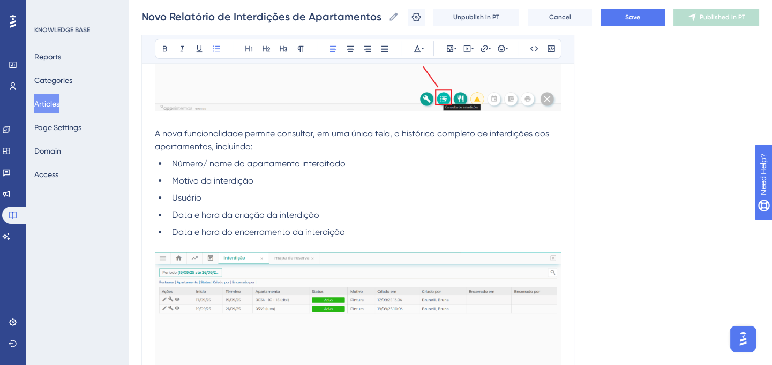
click at [155, 133] on span "A nova funcionalidade permite consultar, em uma única tela, o histórico complet…" at bounding box center [353, 140] width 396 height 23
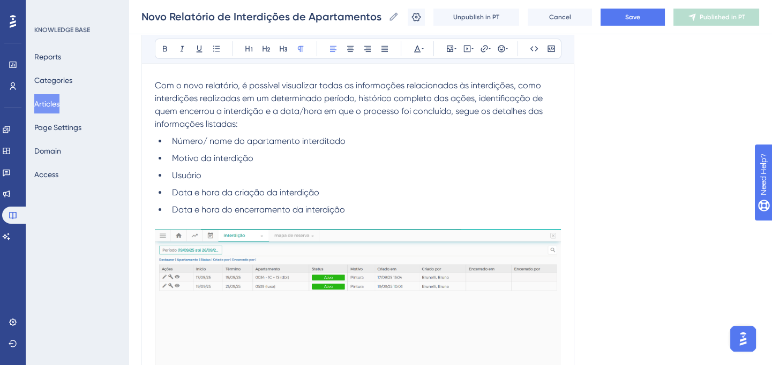
scroll to position [471, 0]
click at [356, 208] on li "Data e hora do encerramento da interdição" at bounding box center [364, 209] width 393 height 13
click at [172, 140] on span "Número/ nome do apartamento interditado" at bounding box center [259, 140] width 174 height 10
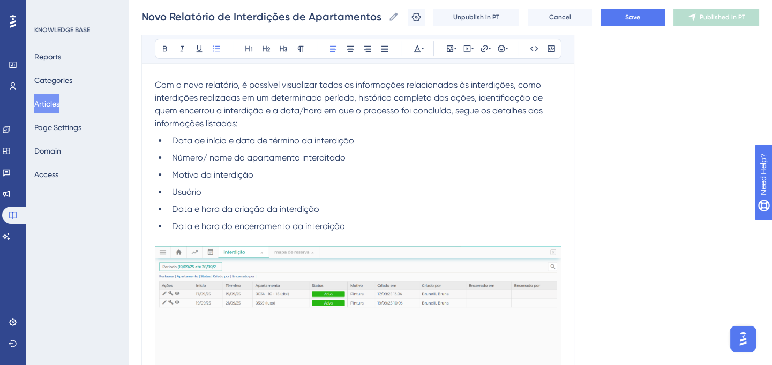
click at [349, 157] on li "Número/ nome do apartamento interditado" at bounding box center [364, 158] width 393 height 13
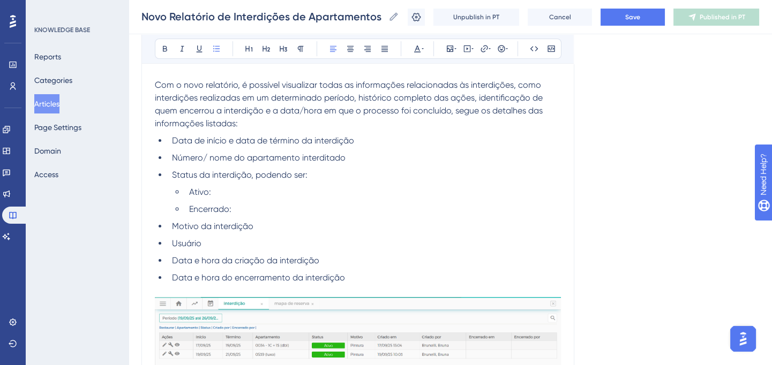
click at [196, 193] on span "Ativo:" at bounding box center [200, 192] width 22 height 10
drag, startPoint x: 167, startPoint y: 47, endPoint x: 193, endPoint y: 168, distance: 123.8
click at [167, 48] on icon at bounding box center [165, 48] width 9 height 9
click at [207, 206] on span "Encerrado:" at bounding box center [210, 209] width 42 height 10
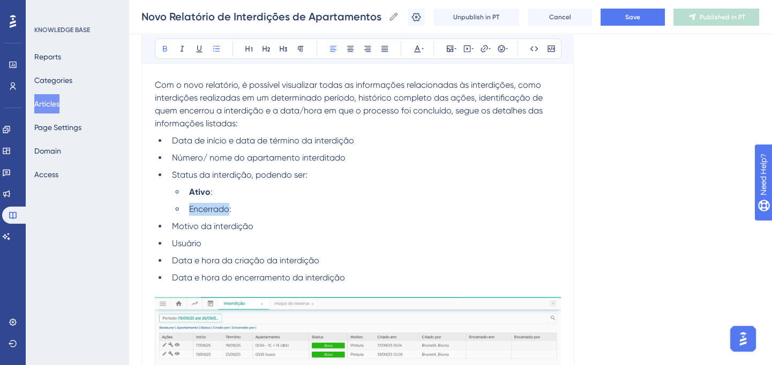
click at [207, 206] on span "Encerrado:" at bounding box center [210, 209] width 42 height 10
click at [168, 51] on icon at bounding box center [165, 48] width 9 height 9
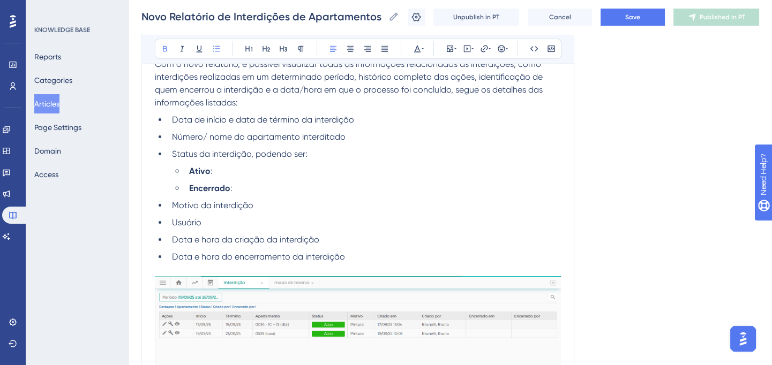
scroll to position [519, 0]
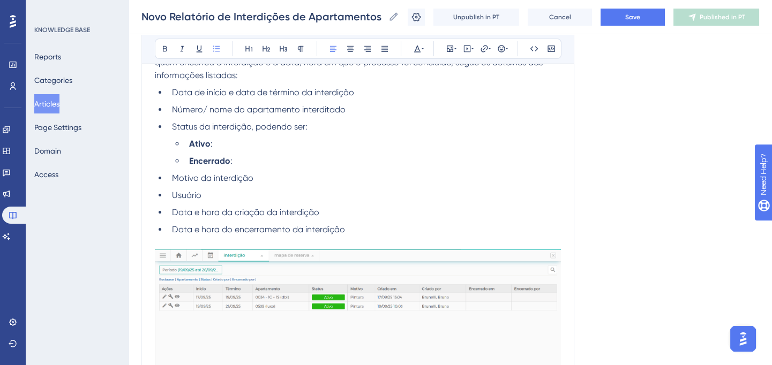
click at [209, 196] on li "Usuário" at bounding box center [364, 195] width 393 height 13
copy span "Usuário que criou a interdição"
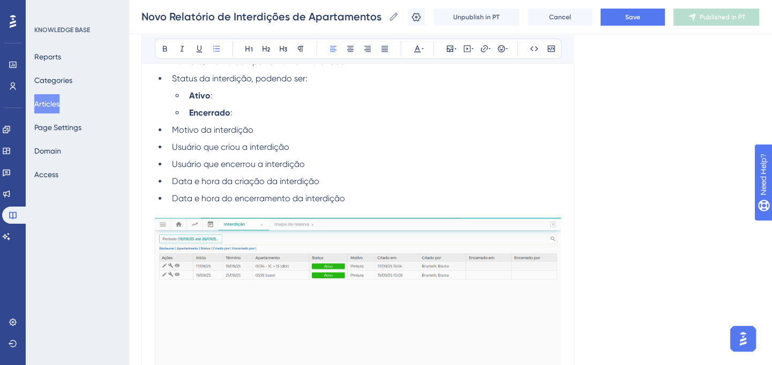
scroll to position [568, 0]
click at [225, 209] on p at bounding box center [358, 211] width 406 height 13
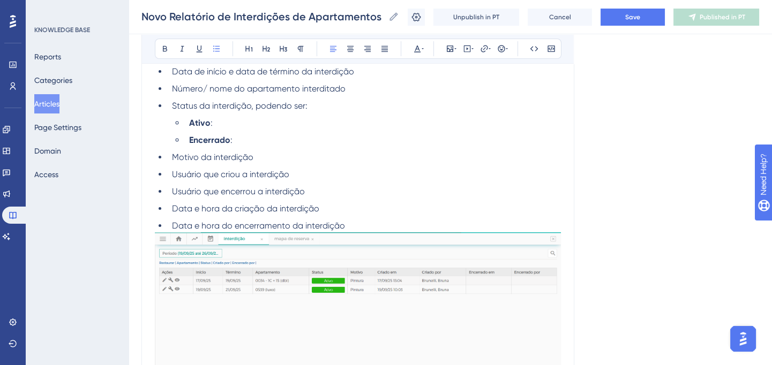
scroll to position [519, 0]
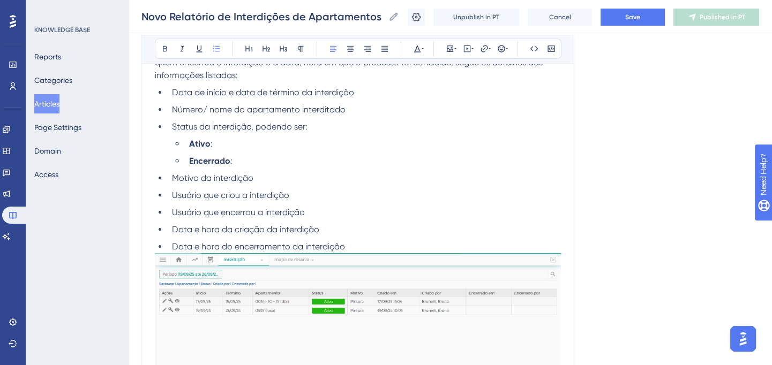
click at [230, 145] on li "Ativo :" at bounding box center [373, 144] width 376 height 13
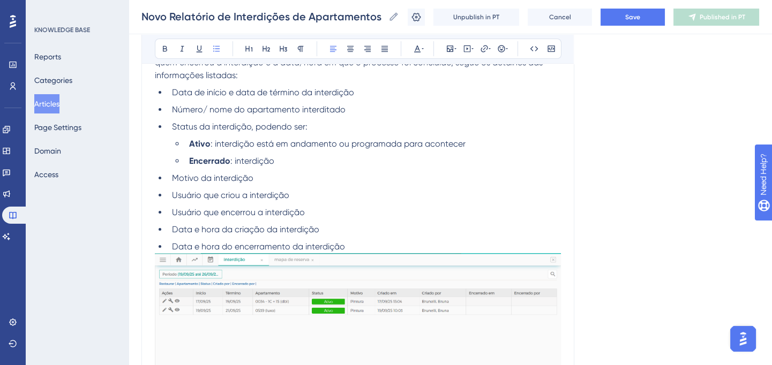
drag, startPoint x: 191, startPoint y: 144, endPoint x: 285, endPoint y: 157, distance: 95.1
click at [285, 157] on ul "Ativo : interdição está em andamento ou programada para acontecer Encerrado : i…" at bounding box center [366, 153] width 389 height 30
copy ul "Ativo : interdição está em andamento ou programada para acontecer Encerrado : i…"
click at [331, 147] on span ": interdição está em andamento ou programada para acontecer" at bounding box center [337, 144] width 255 height 10
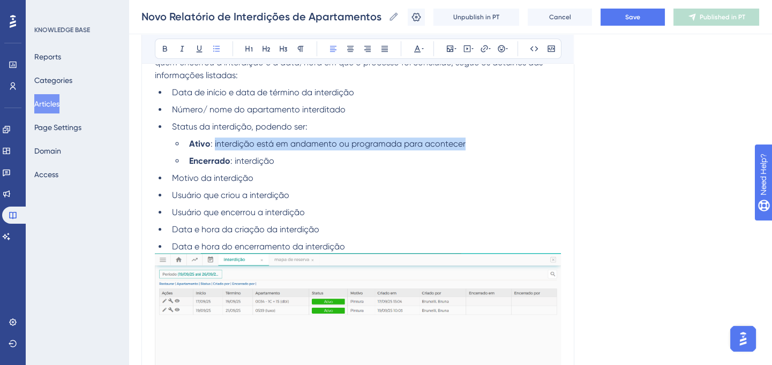
drag, startPoint x: 213, startPoint y: 142, endPoint x: 471, endPoint y: 139, distance: 257.6
click at [471, 139] on li "Ativo : interdição está em andamento ou programada para acontecer" at bounding box center [373, 144] width 376 height 13
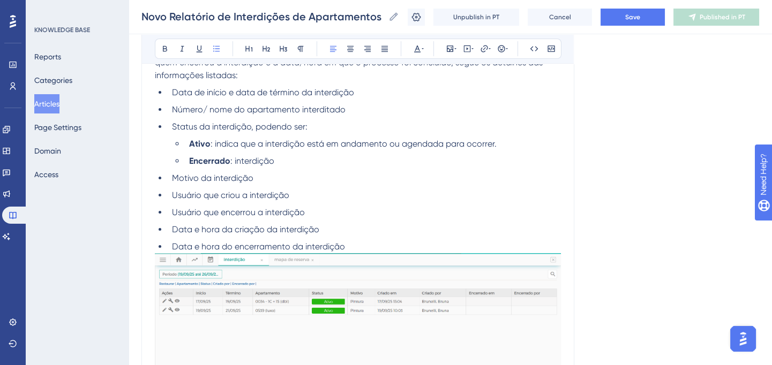
click at [236, 164] on span ": interdição" at bounding box center [252, 161] width 44 height 10
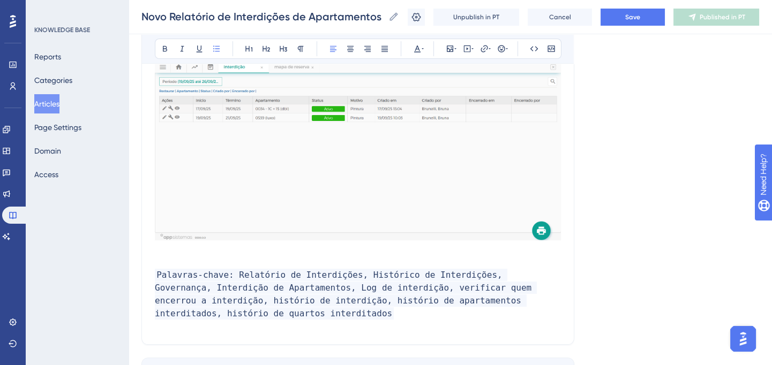
scroll to position [714, 0]
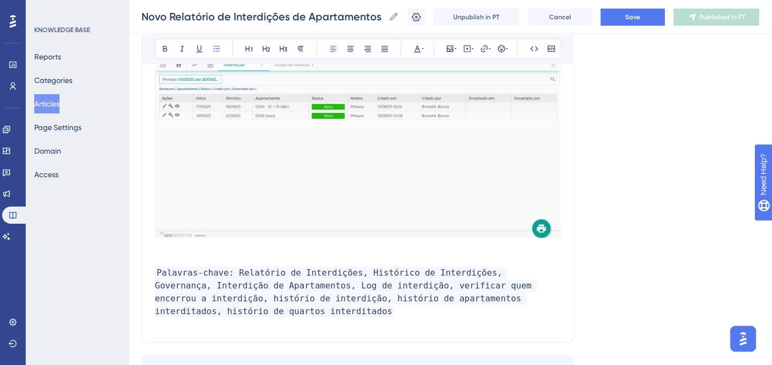
click at [199, 248] on p at bounding box center [358, 248] width 406 height 13
click at [216, 48] on icon at bounding box center [216, 48] width 9 height 9
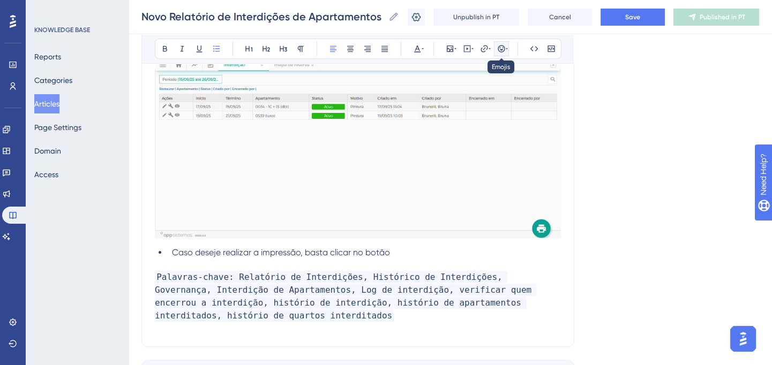
click at [500, 49] on icon at bounding box center [501, 48] width 7 height 7
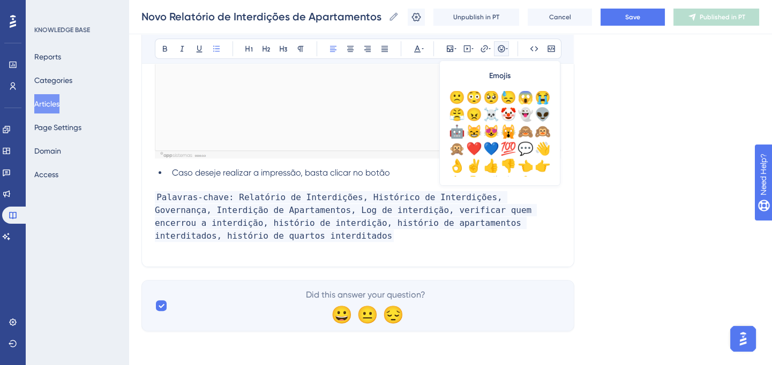
scroll to position [110, 0]
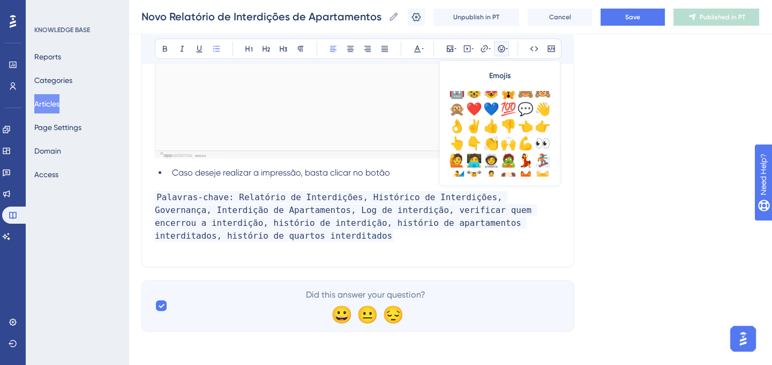
drag, startPoint x: 316, startPoint y: 195, endPoint x: 349, endPoint y: 189, distance: 33.7
click at [316, 195] on span "Palavras-chave: Relatório de Interdições, Histórico de Interdições, Governança,…" at bounding box center [346, 216] width 382 height 51
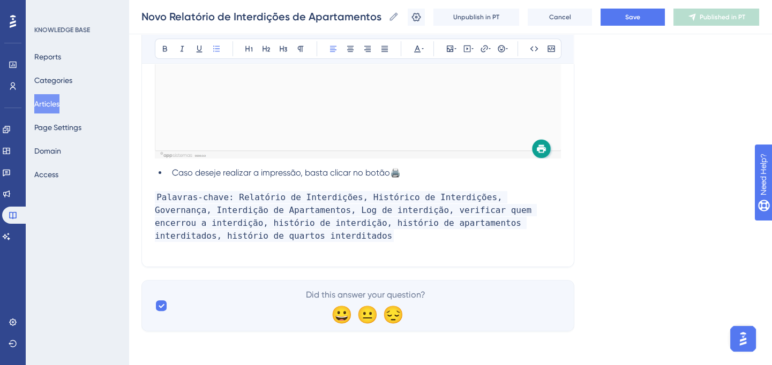
click at [404, 175] on li "Caso deseje realizar a impressão, basta clicar no botão🖨️" at bounding box center [364, 173] width 393 height 13
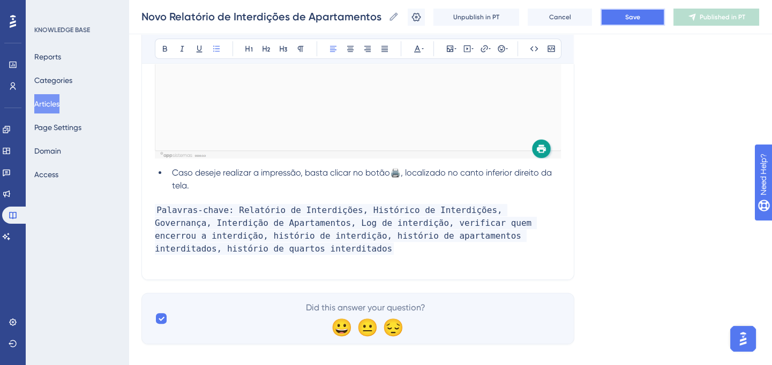
click at [611, 24] on button "Save" at bounding box center [632, 17] width 64 height 17
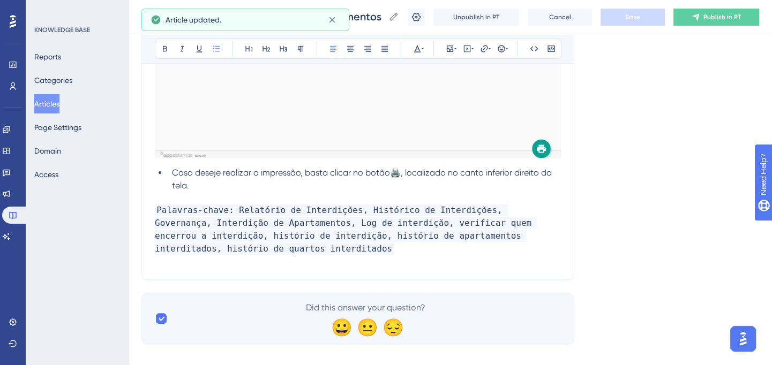
click at [700, 21] on icon at bounding box center [695, 17] width 9 height 9
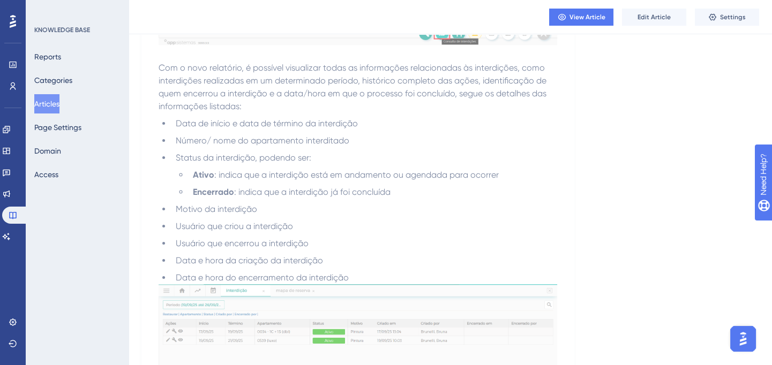
scroll to position [584, 0]
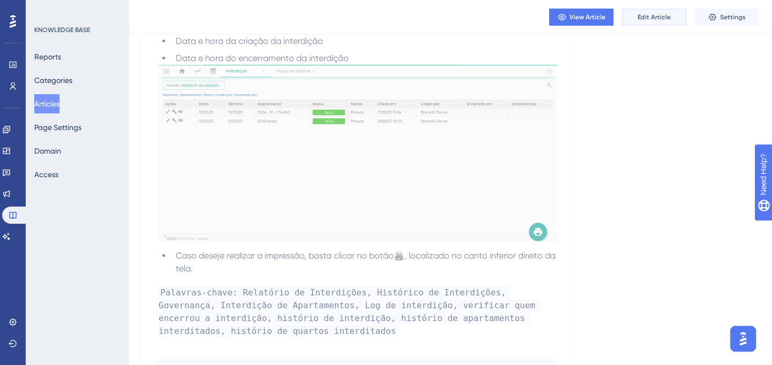
drag, startPoint x: 652, startPoint y: 15, endPoint x: 632, endPoint y: 32, distance: 25.9
click at [652, 15] on span "Edit Article" at bounding box center [653, 17] width 33 height 9
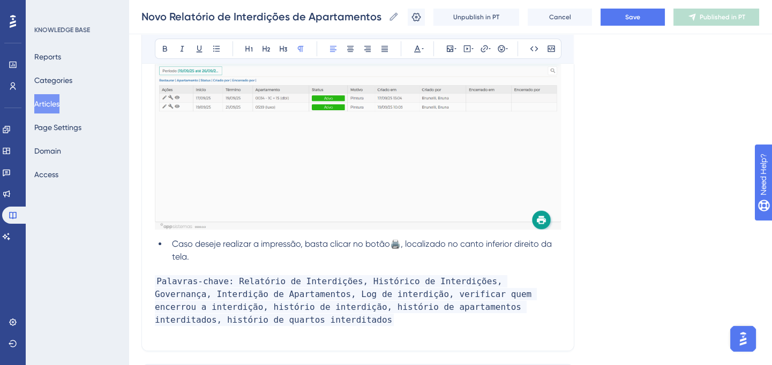
scroll to position [724, 0]
click at [282, 258] on li "Caso deseje realizar a impressão, basta clicar no botão🖨️, localizado no canto …" at bounding box center [364, 250] width 393 height 26
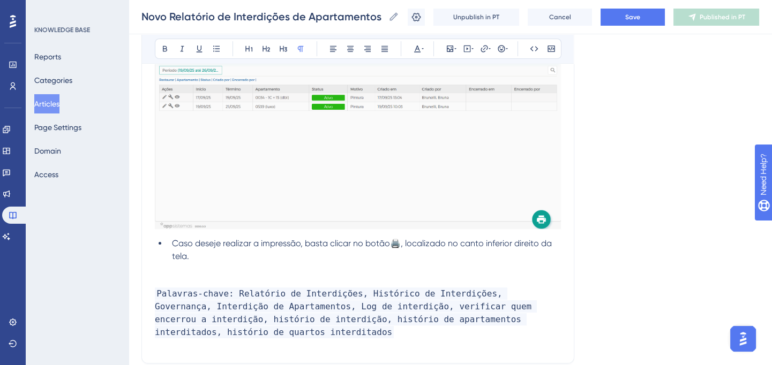
click at [488, 267] on p at bounding box center [358, 269] width 406 height 13
paste div
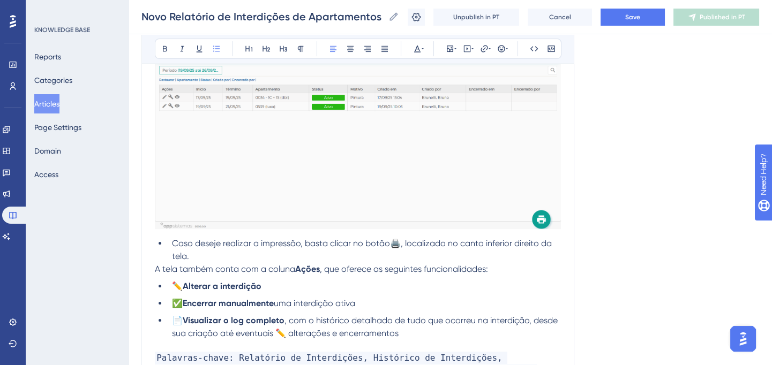
click at [432, 265] on span ", que oferece as seguintes funcionalidades:" at bounding box center [404, 269] width 168 height 10
drag, startPoint x: 219, startPoint y: 48, endPoint x: 202, endPoint y: 129, distance: 82.6
click at [219, 48] on icon at bounding box center [216, 48] width 9 height 9
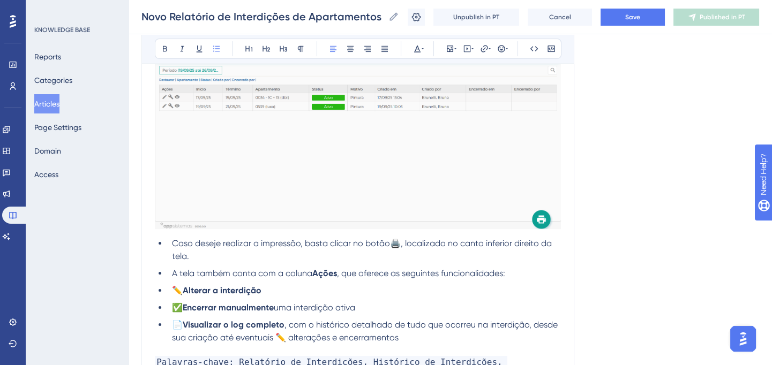
click at [173, 289] on span "✏️" at bounding box center [177, 290] width 11 height 10
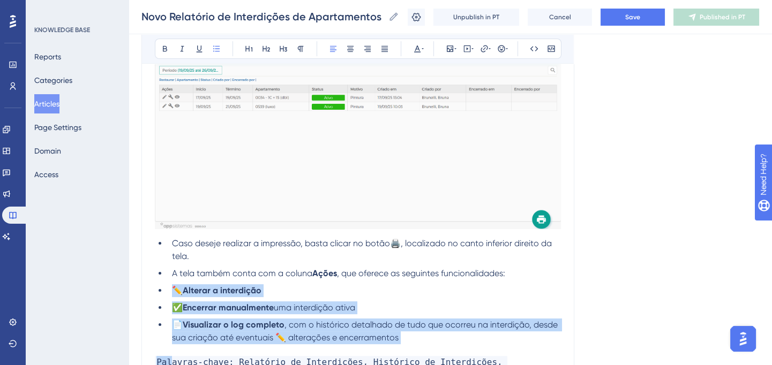
scroll to position [725, 0]
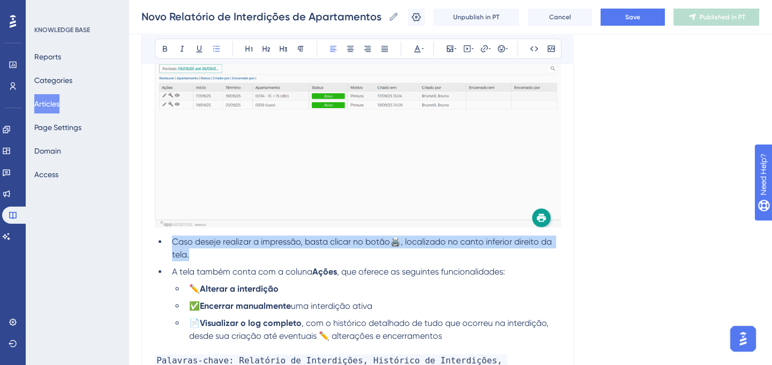
click at [216, 294] on strong "Alterar a interdição" at bounding box center [239, 289] width 79 height 10
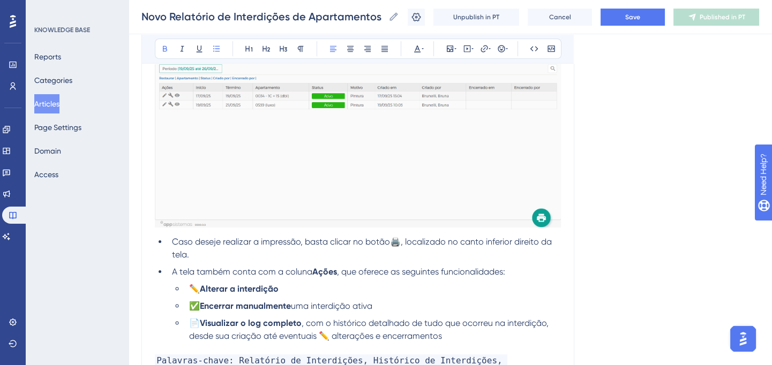
click at [194, 308] on span "✅" at bounding box center [194, 306] width 11 height 10
click at [202, 323] on strong "Visualizar o log completo" at bounding box center [251, 323] width 102 height 10
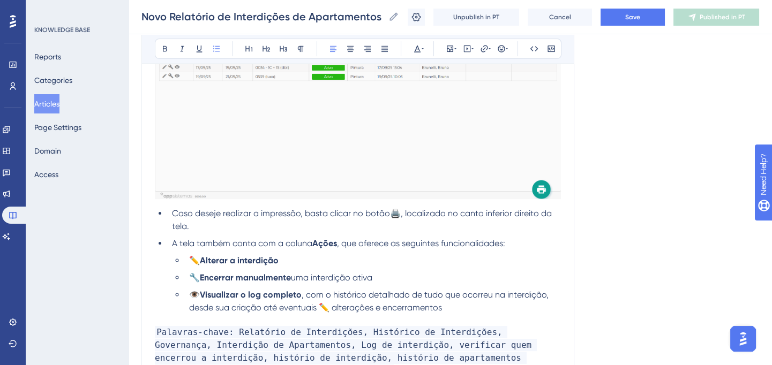
scroll to position [774, 0]
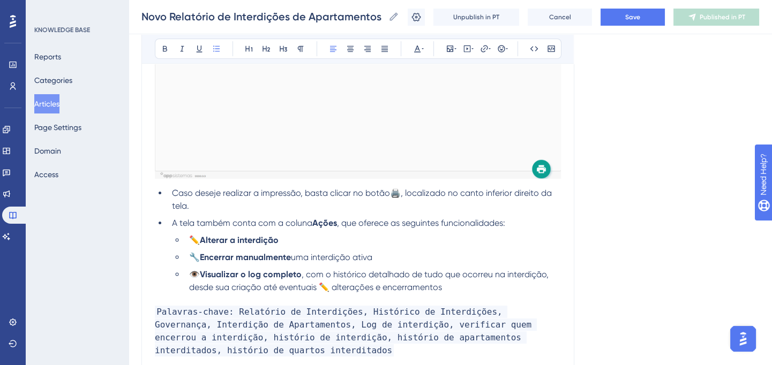
click at [304, 288] on span ", com o histórico detalhado de tudo que ocorreu na interdição, desde sua criaçã…" at bounding box center [369, 280] width 361 height 23
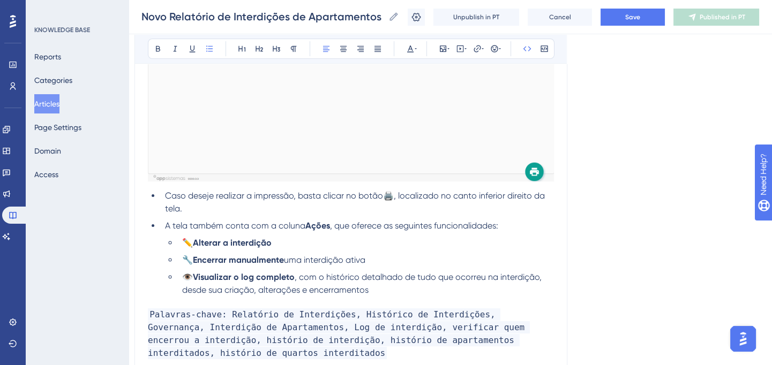
scroll to position [792, 7]
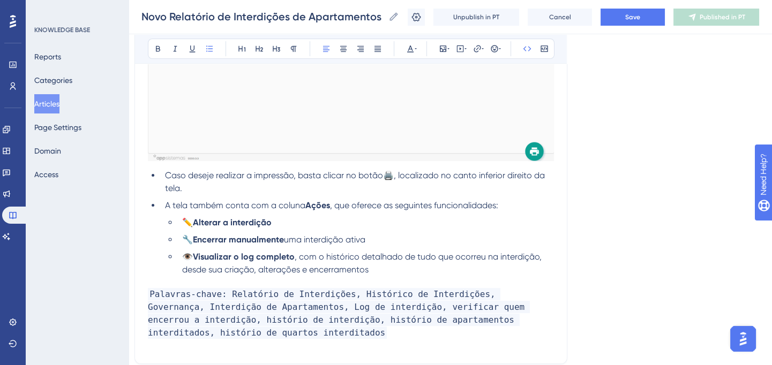
click at [300, 219] on li "✏️ Alterar a interdição" at bounding box center [366, 222] width 376 height 13
click at [154, 49] on icon at bounding box center [158, 48] width 9 height 9
click at [498, 224] on li "✏️ Alterar a interdição: essa rotina permite você realizar a alteração da data" at bounding box center [366, 222] width 376 height 13
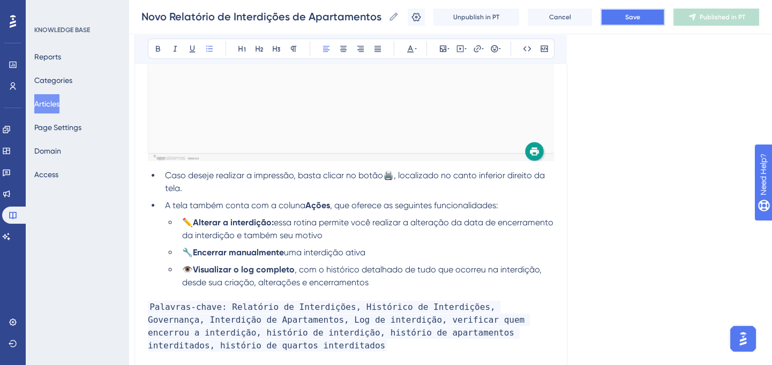
click at [616, 16] on button "Save" at bounding box center [632, 17] width 64 height 17
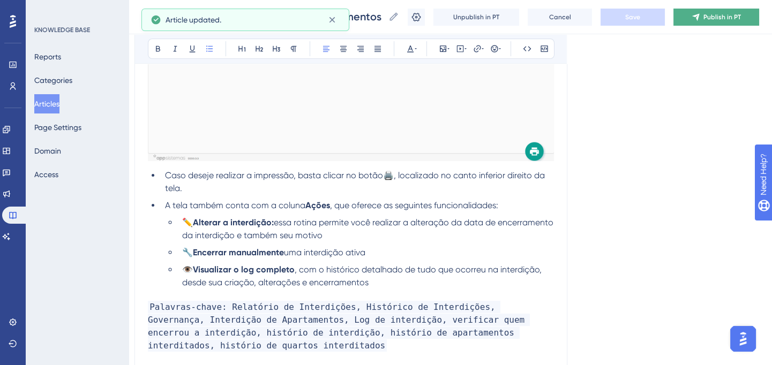
click at [751, 19] on button "Publish in PT" at bounding box center [716, 17] width 86 height 17
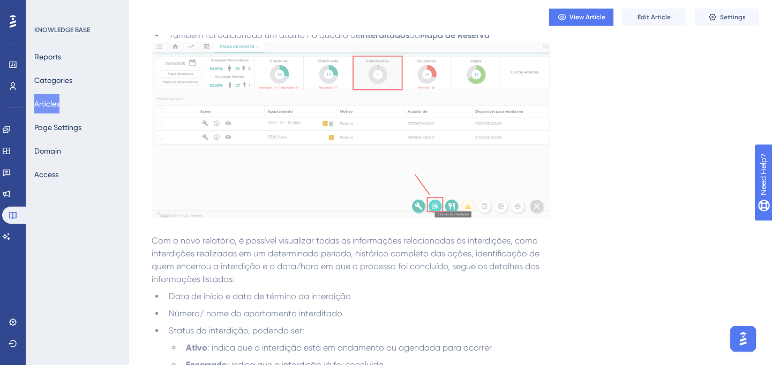
scroll to position [0, 7]
